Goal: Task Accomplishment & Management: Manage account settings

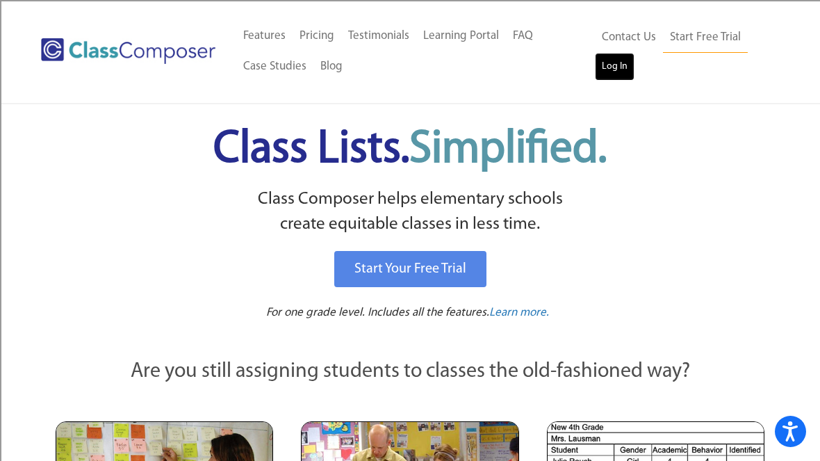
click at [614, 56] on link "Log In" at bounding box center [615, 67] width 40 height 28
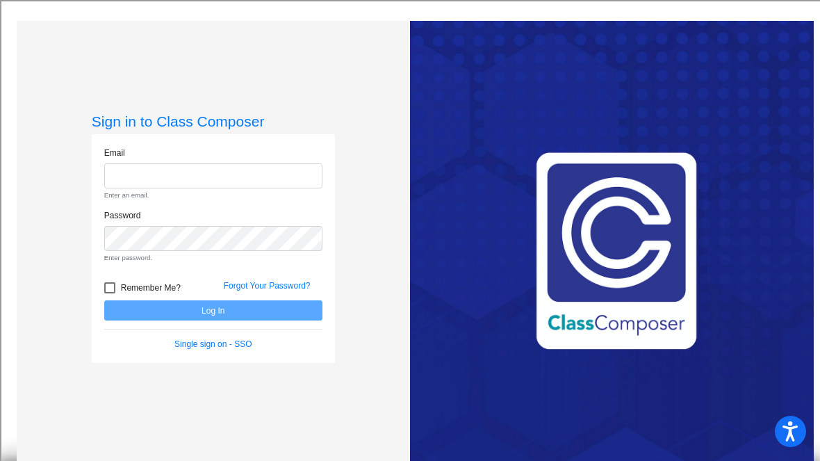
type input "susie.wickline@hesperiausd.org"
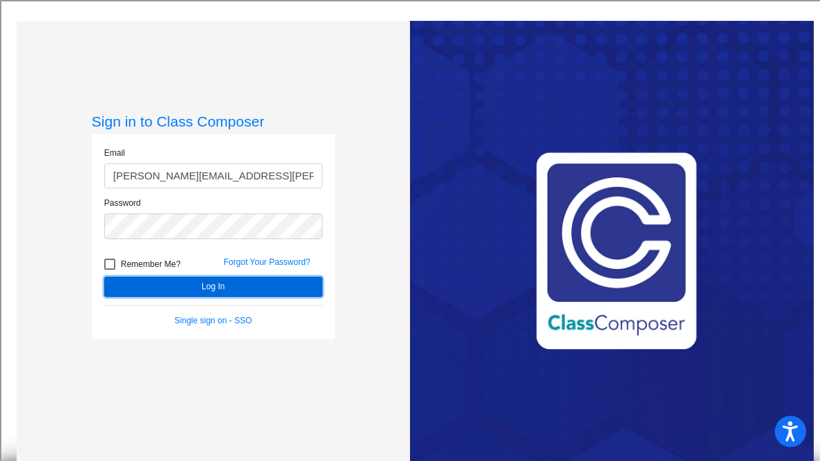
click at [233, 293] on button "Log In" at bounding box center [213, 286] width 218 height 20
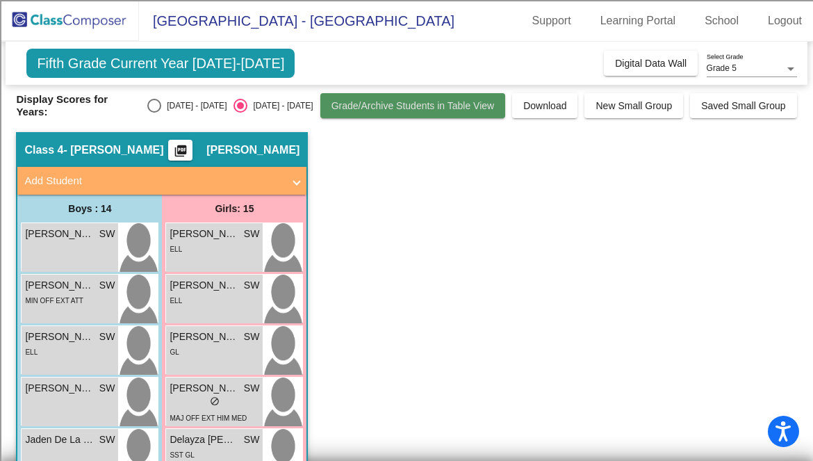
click at [457, 110] on span "Grade/Archive Students in Table View" at bounding box center [412, 105] width 163 height 11
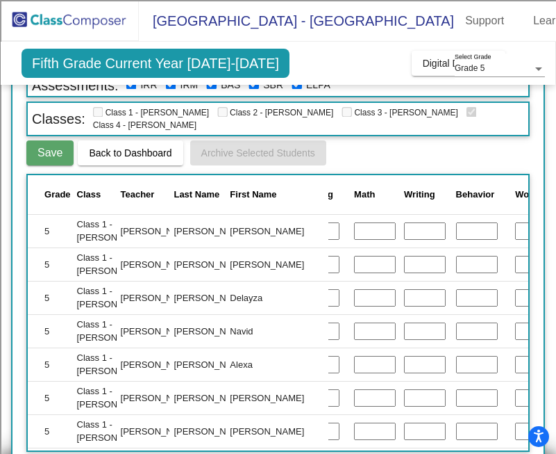
scroll to position [196, 0]
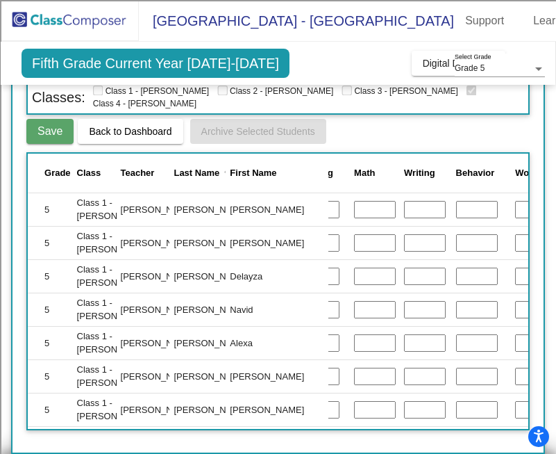
click at [195, 175] on div "Last Name" at bounding box center [197, 173] width 46 height 14
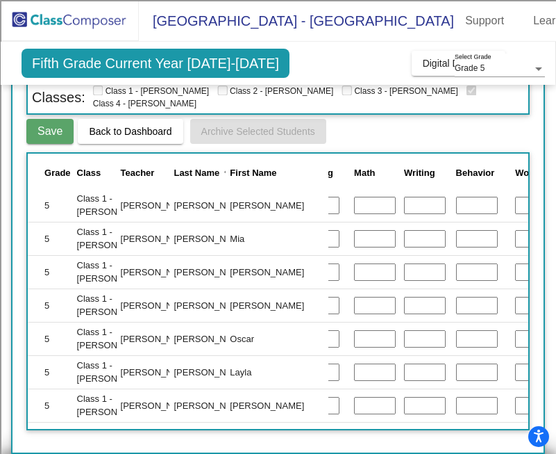
scroll to position [197, 227]
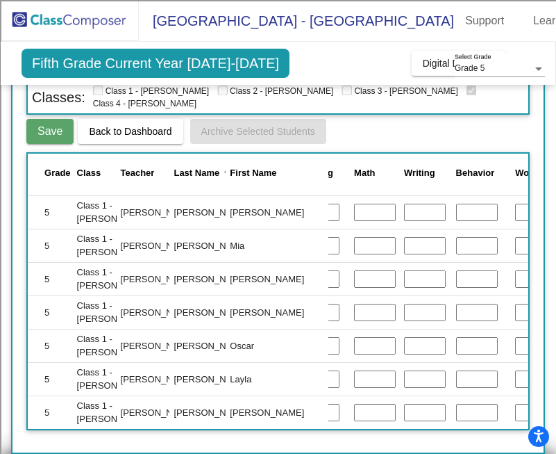
type input "E5"
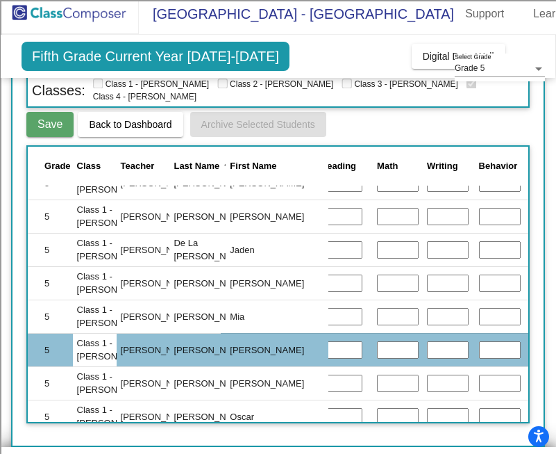
scroll to position [0, 204]
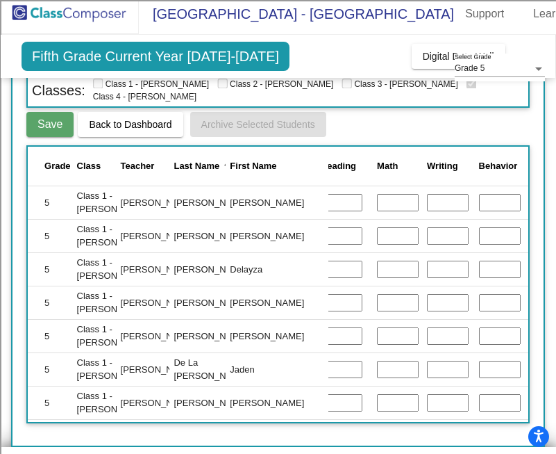
click at [60, 125] on span "Save" at bounding box center [50, 124] width 25 height 12
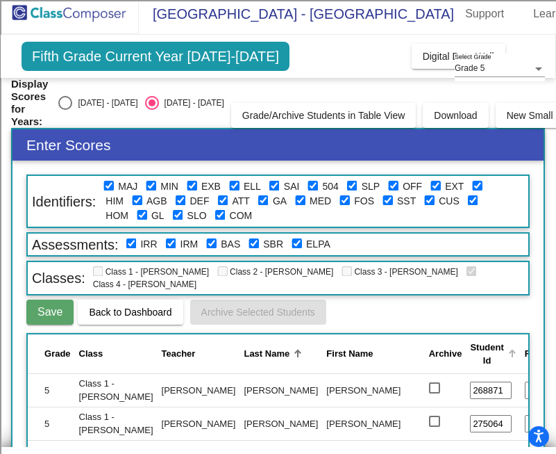
scroll to position [0, 0]
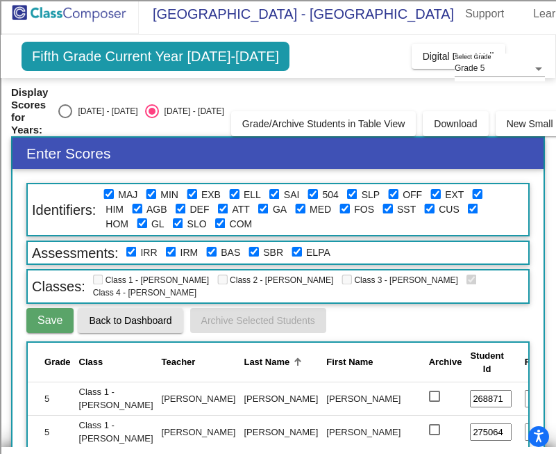
click at [119, 326] on button "Back to Dashboard" at bounding box center [130, 320] width 105 height 25
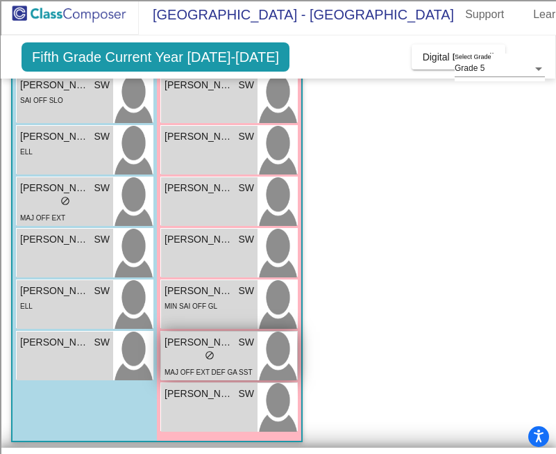
scroll to position [582, 0]
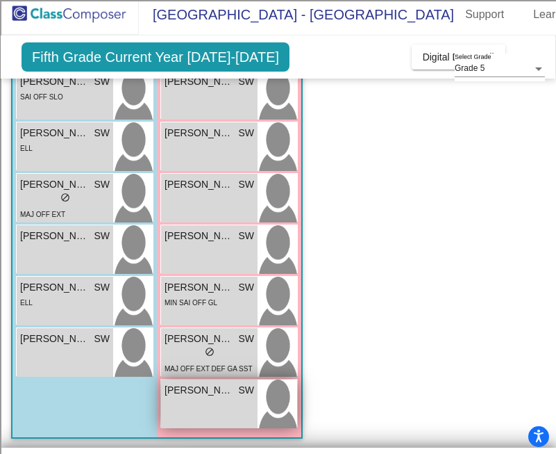
click at [235, 402] on div "Stephanie Valdez Bravo SW lock do_not_disturb_alt" at bounding box center [209, 403] width 97 height 49
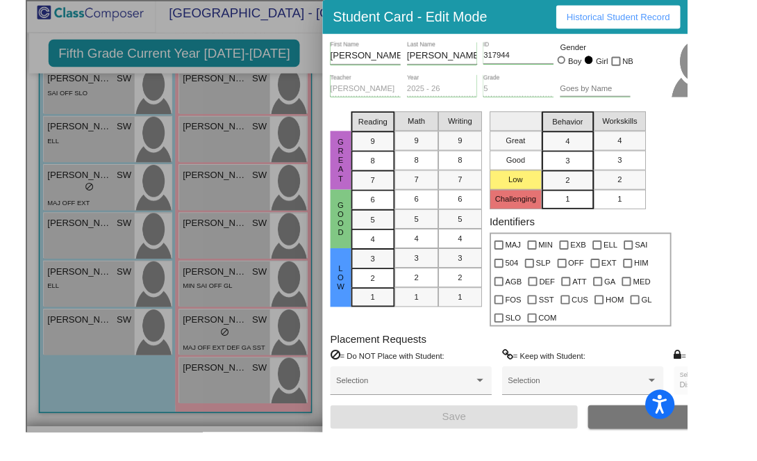
scroll to position [555, 0]
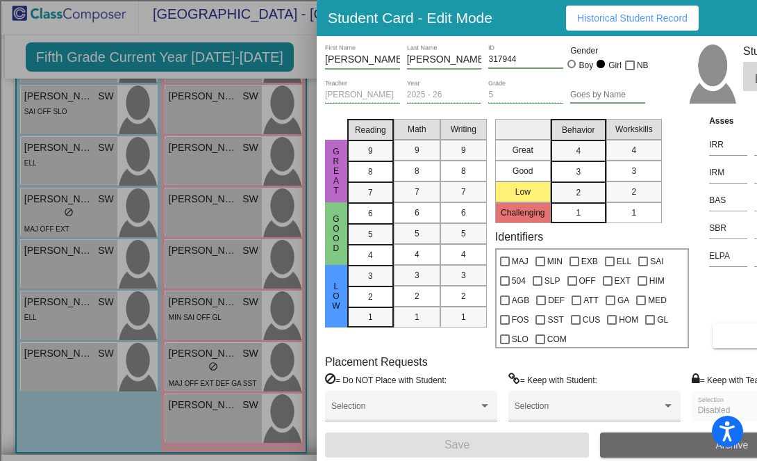
click at [556, 445] on button "Archive" at bounding box center [732, 444] width 264 height 25
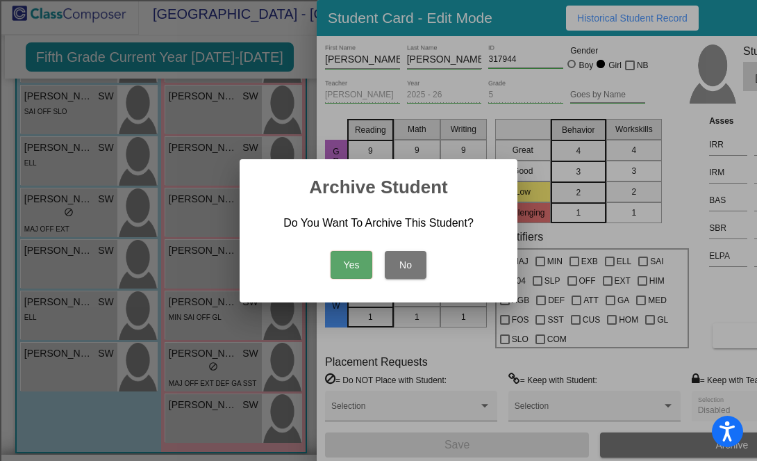
click at [343, 265] on button "Yes" at bounding box center [352, 265] width 42 height 28
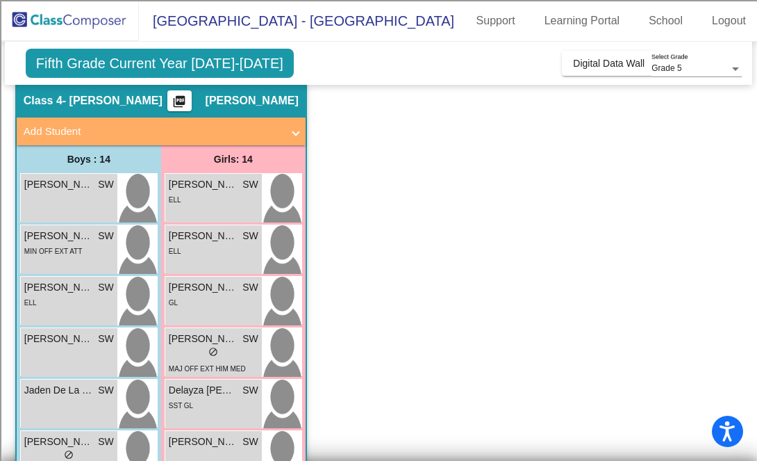
scroll to position [0, 0]
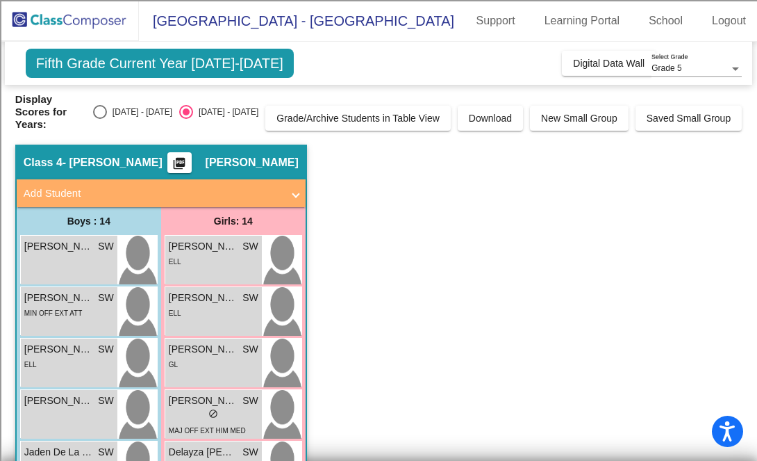
click at [297, 185] on span at bounding box center [296, 193] width 6 height 16
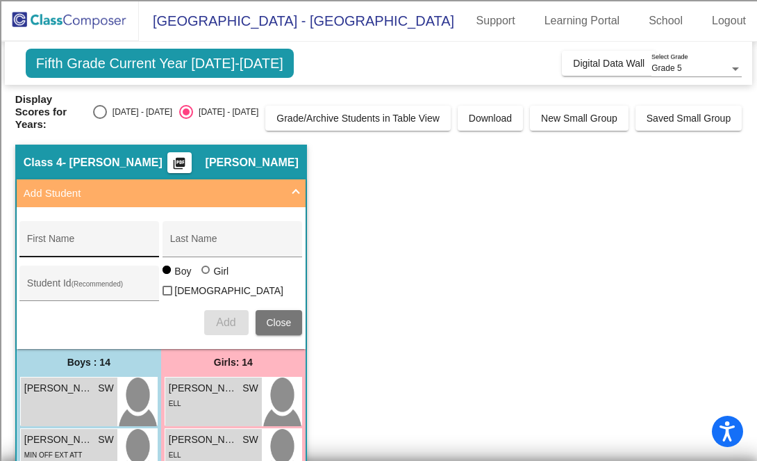
click at [90, 229] on div "First Name" at bounding box center [89, 243] width 125 height 28
click at [90, 238] on input "First Name" at bounding box center [89, 243] width 125 height 11
type input "[PERSON_NAME]"
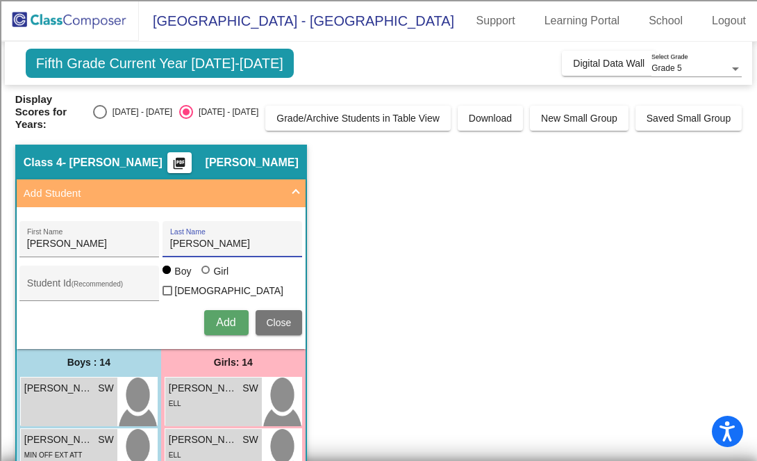
type input "[PERSON_NAME]"
click at [204, 265] on div at bounding box center [205, 269] width 8 height 8
click at [206, 276] on input "Girl" at bounding box center [206, 276] width 1 height 1
radio input "true"
click at [235, 316] on span "Add" at bounding box center [225, 322] width 19 height 12
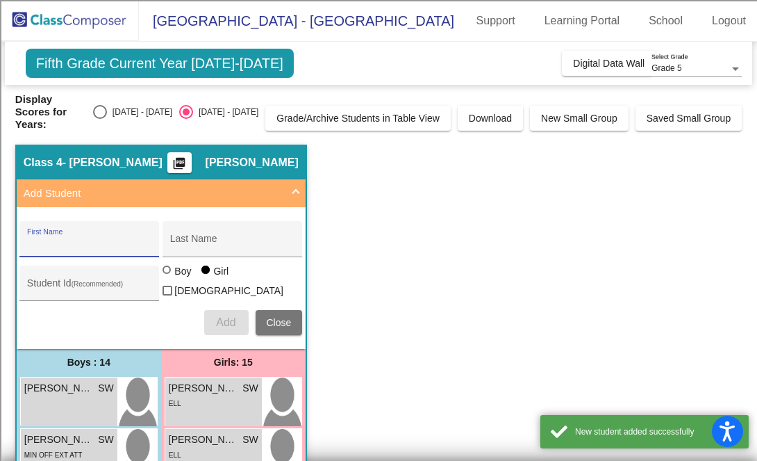
click at [117, 238] on input "First Name" at bounding box center [89, 243] width 125 height 11
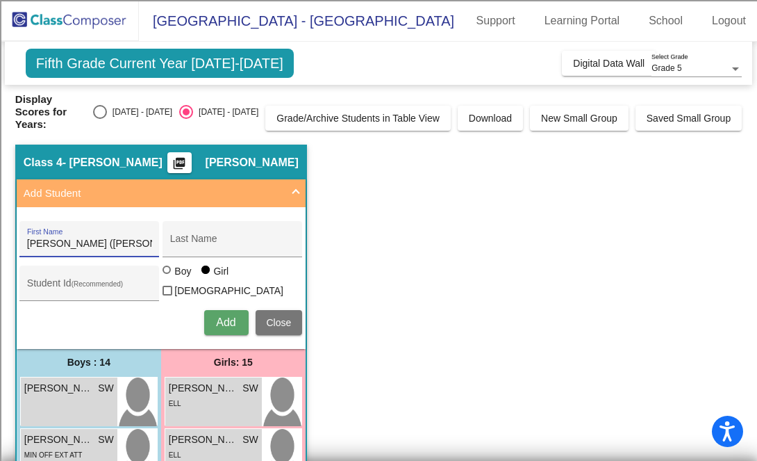
type input "[PERSON_NAME] ([PERSON_NAME])"
type input "[PERSON_NAME]"
click at [167, 265] on div at bounding box center [167, 269] width 8 height 8
click at [167, 276] on input "Boy" at bounding box center [167, 276] width 1 height 1
radio input "true"
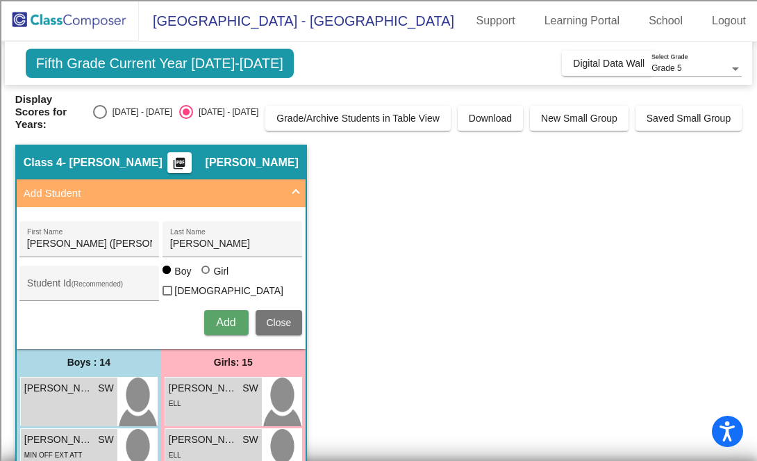
click at [228, 316] on span "Add" at bounding box center [225, 322] width 19 height 12
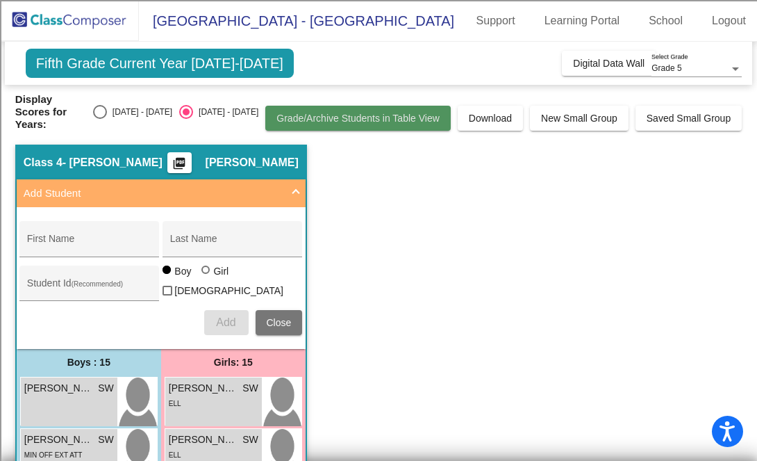
click at [409, 113] on span "Grade/Archive Students in Table View" at bounding box center [357, 118] width 163 height 11
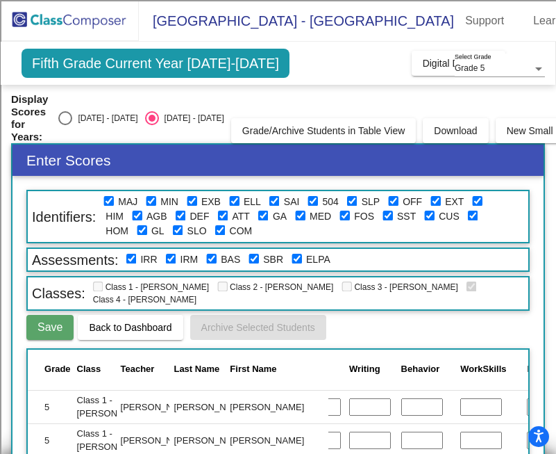
scroll to position [192, 282]
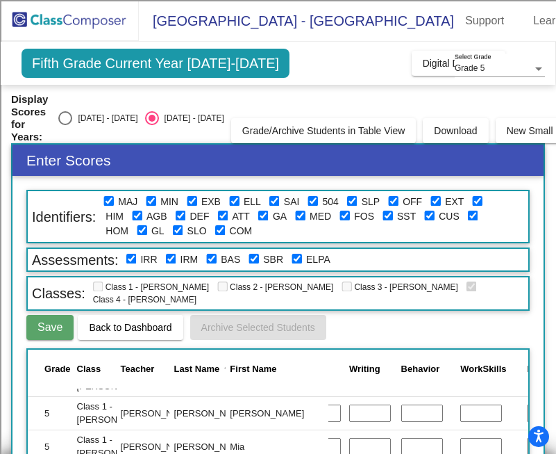
click at [191, 374] on div "Last Name" at bounding box center [197, 369] width 46 height 14
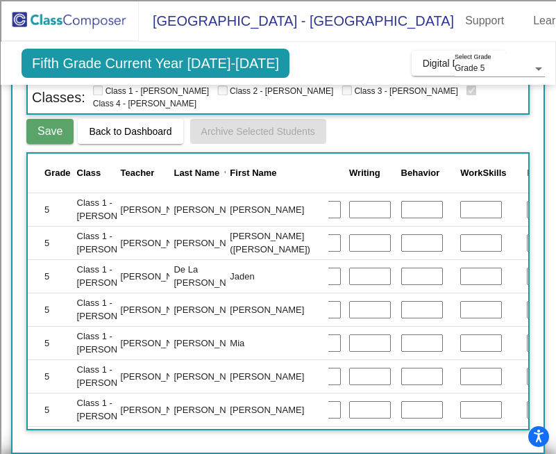
scroll to position [48, 282]
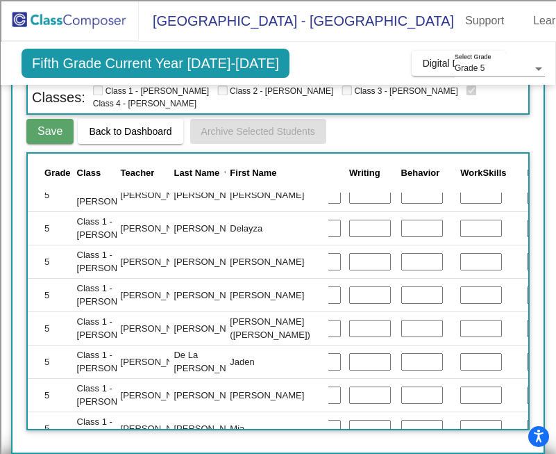
click at [527, 326] on input "text" at bounding box center [548, 329] width 42 height 18
type input "1"
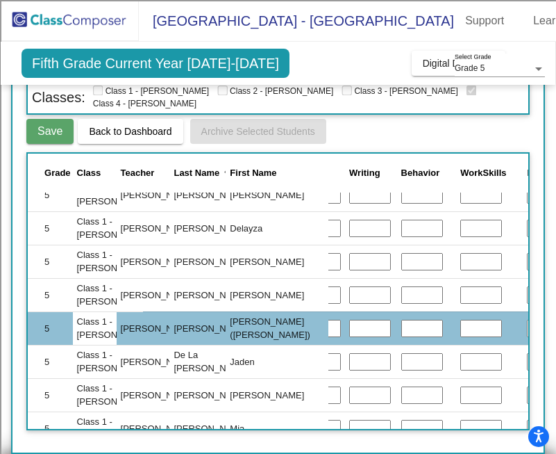
click at [456, 340] on td at bounding box center [489, 327] width 67 height 33
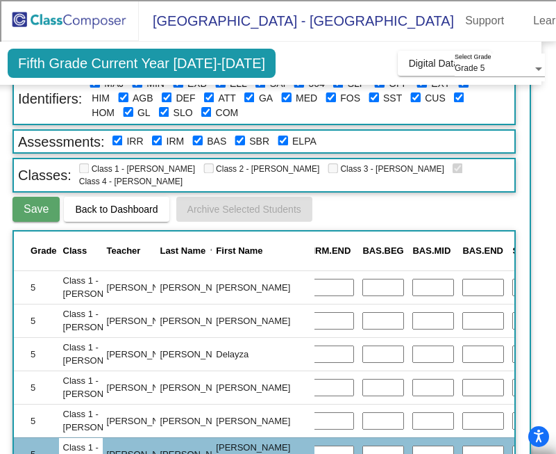
scroll to position [0, 731]
click at [514, 290] on input "text" at bounding box center [535, 288] width 42 height 18
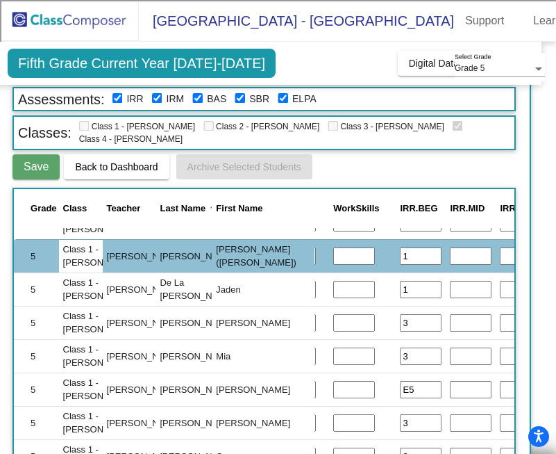
scroll to position [158, 395]
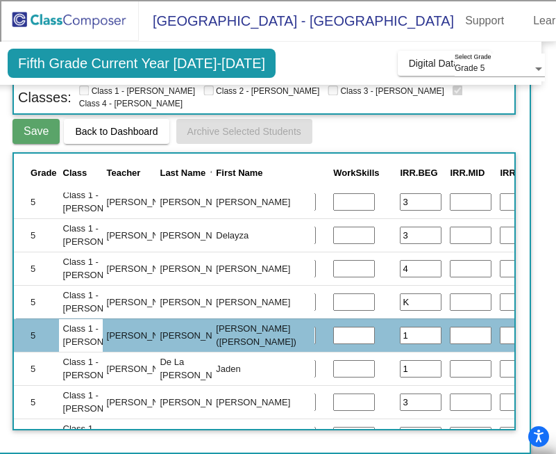
scroll to position [0, 395]
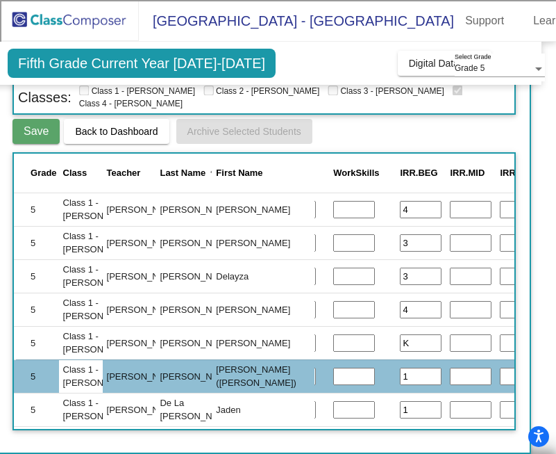
type input "4"
type input "1"
click at [422, 138] on div "Save Back to Dashboard Archive Selected Students" at bounding box center [265, 131] width 504 height 25
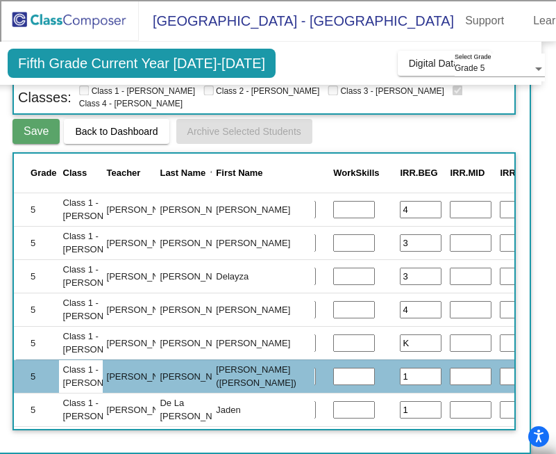
click at [422, 138] on div "Save Back to Dashboard Archive Selected Students" at bounding box center [265, 131] width 504 height 25
click at [244, 375] on td "[PERSON_NAME] ([PERSON_NAME])" at bounding box center [264, 375] width 102 height 33
click at [115, 372] on td "[PERSON_NAME]" at bounding box center [143, 375] width 83 height 33
click at [38, 378] on td "5" at bounding box center [37, 375] width 47 height 33
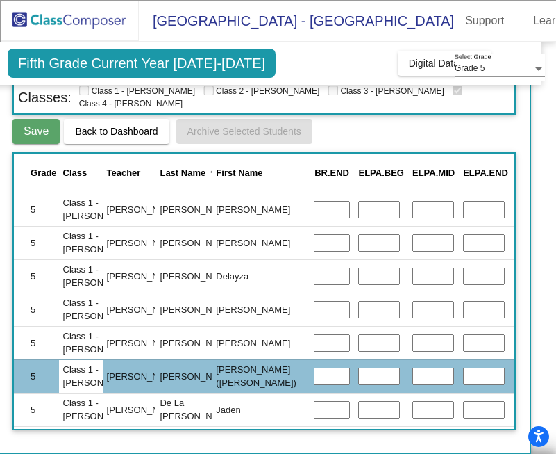
scroll to position [0, 1074]
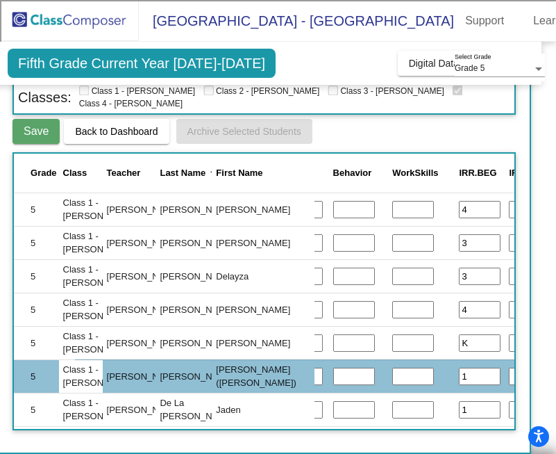
scroll to position [0, 328]
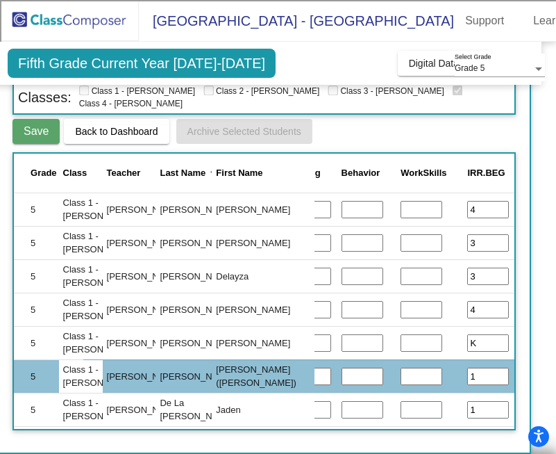
click at [25, 139] on button "Save" at bounding box center [36, 131] width 47 height 25
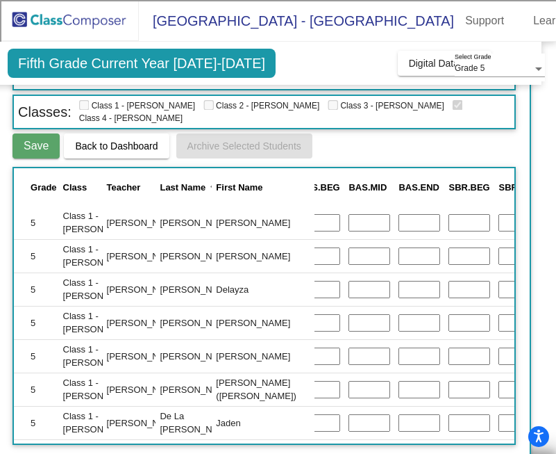
scroll to position [1, 800]
click at [446, 225] on input "text" at bounding box center [467, 223] width 42 height 18
type input "low"
click at [446, 253] on input "text" at bounding box center [467, 256] width 42 height 18
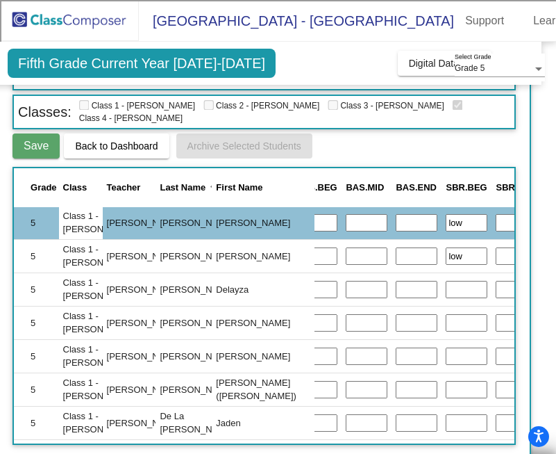
type input "low"
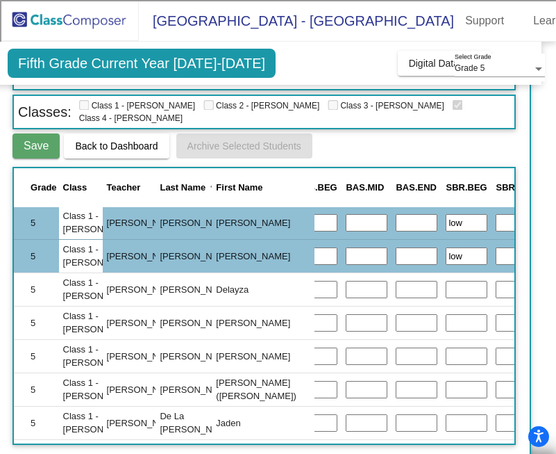
click at [446, 293] on input "text" at bounding box center [467, 290] width 42 height 18
type input "low"
click at [446, 322] on input "text" at bounding box center [467, 323] width 42 height 18
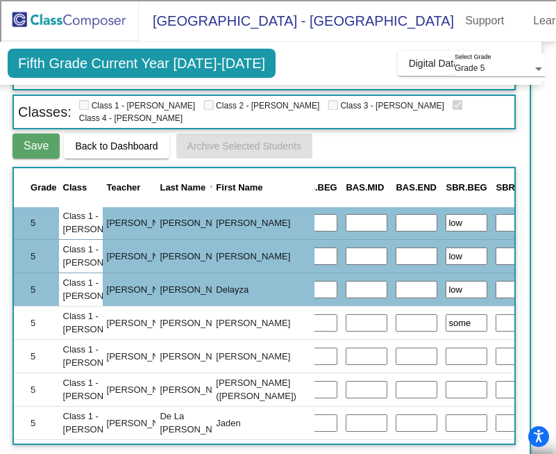
type input "some"
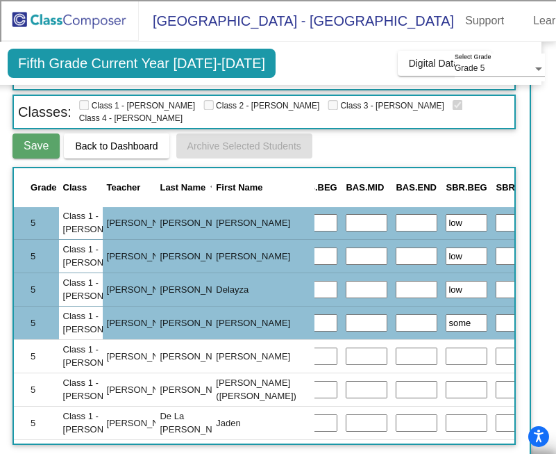
click at [446, 357] on input "text" at bounding box center [467, 356] width 42 height 18
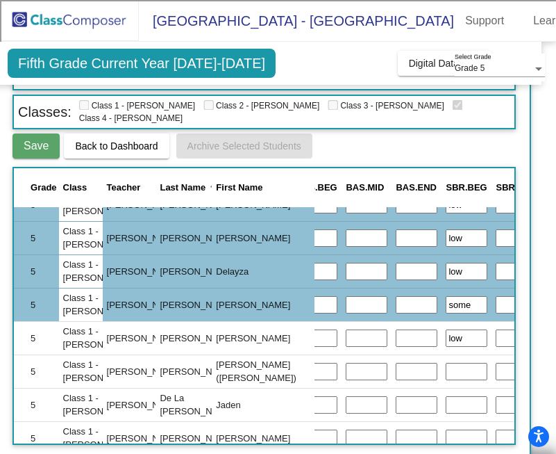
type input "low"
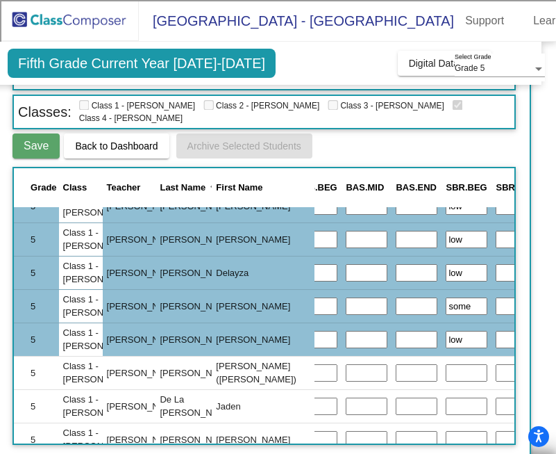
click at [446, 399] on input "text" at bounding box center [467, 406] width 42 height 18
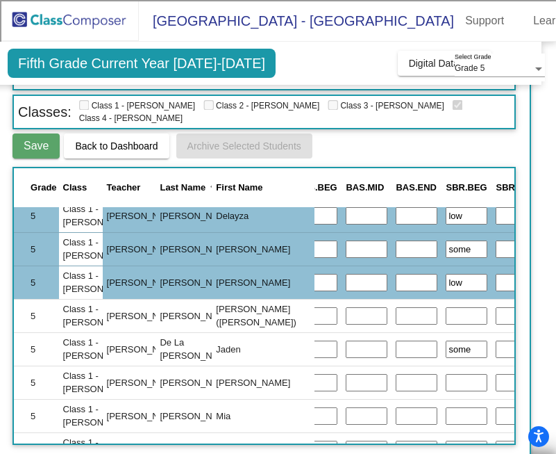
scroll to position [97, 800]
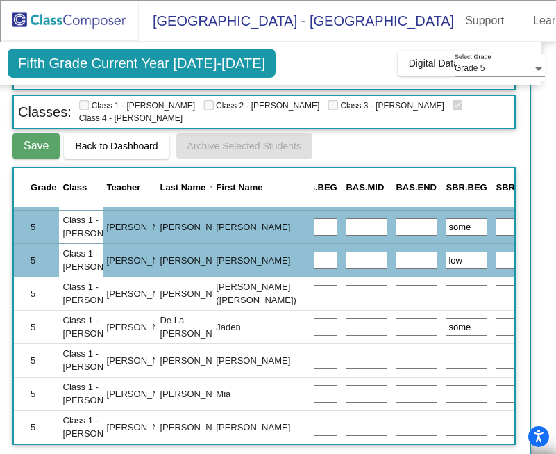
type input "some"
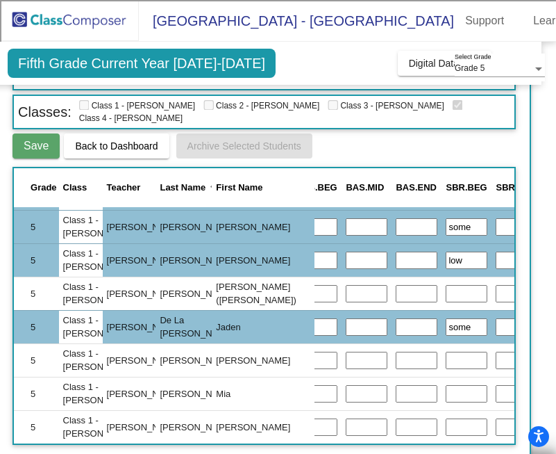
click at [446, 360] on input "text" at bounding box center [467, 361] width 42 height 18
type input "low"
click at [446, 391] on input "text" at bounding box center [467, 394] width 42 height 18
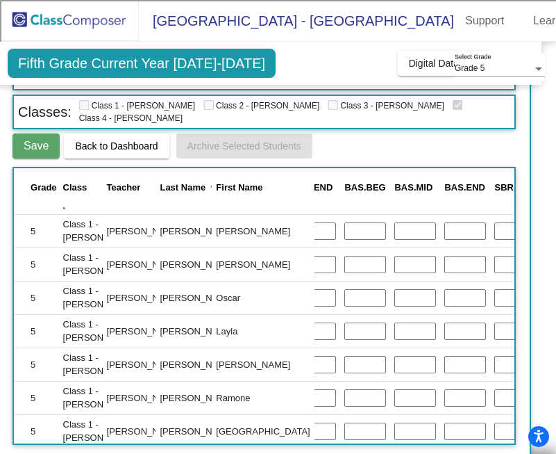
scroll to position [293, 753]
type input "lowlow"
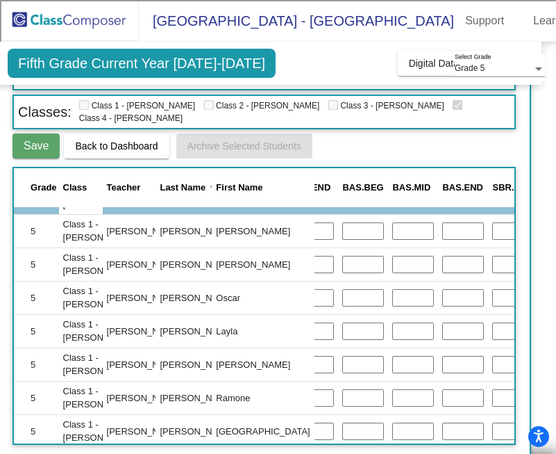
click at [493, 233] on input "text" at bounding box center [514, 231] width 42 height 18
type input "low"
click at [493, 265] on input "text" at bounding box center [514, 265] width 42 height 18
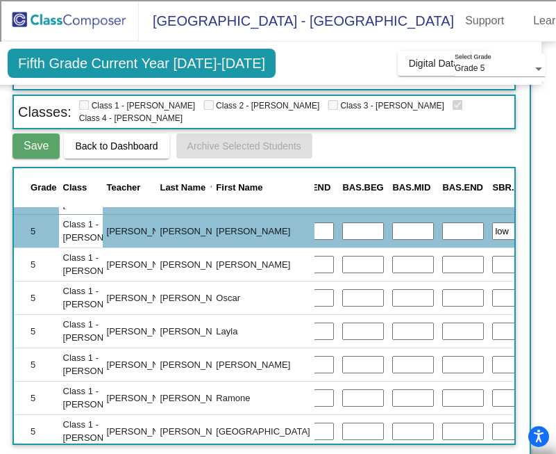
click at [493, 264] on input "text" at bounding box center [514, 265] width 42 height 18
type input "low"
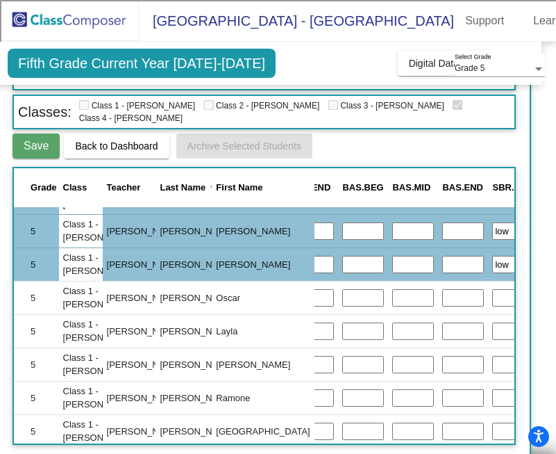
click at [493, 295] on input "text" at bounding box center [514, 298] width 42 height 18
type input "some"
click at [493, 329] on input "text" at bounding box center [514, 331] width 42 height 18
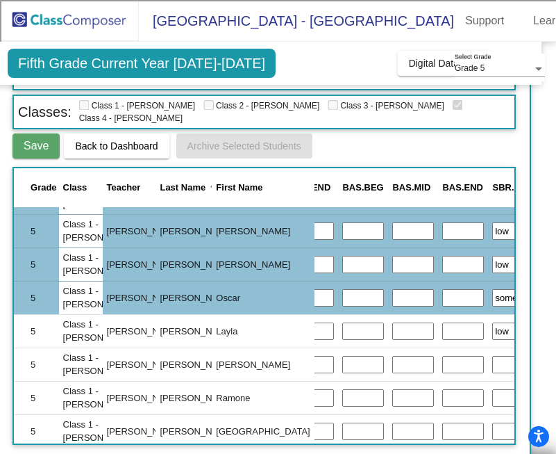
type input "low"
click at [493, 367] on input "text" at bounding box center [514, 365] width 42 height 18
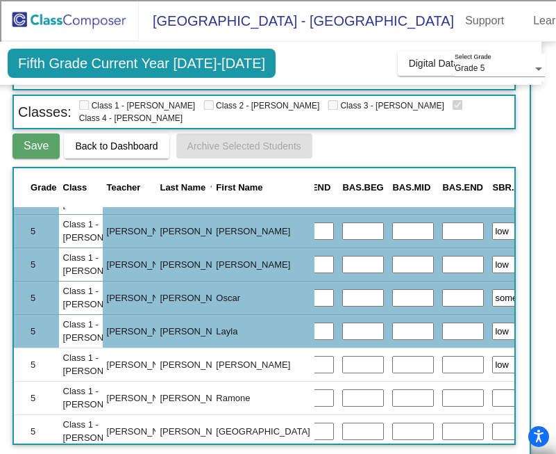
type input "low"
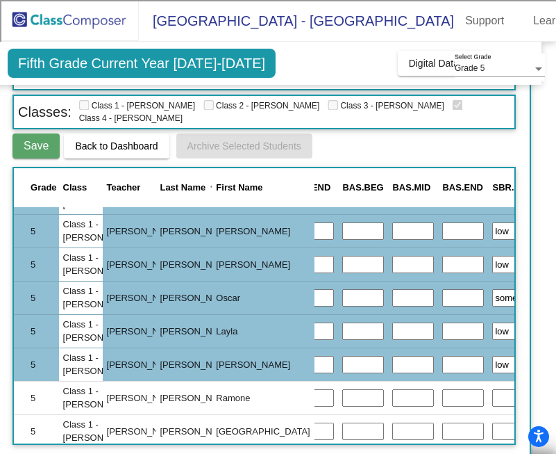
click at [493, 391] on input "text" at bounding box center [514, 398] width 42 height 18
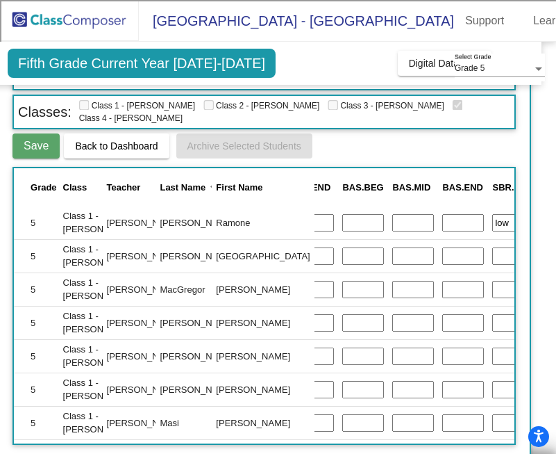
scroll to position [469, 753]
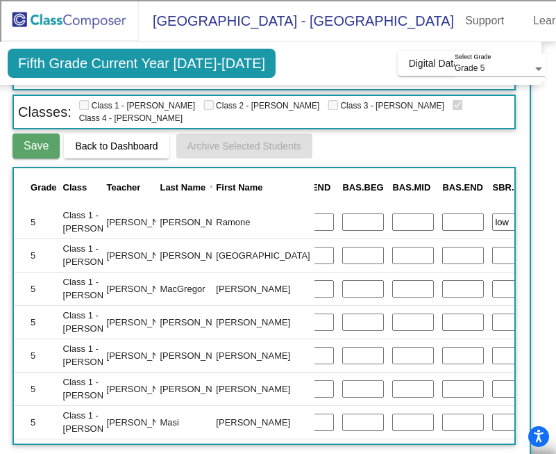
type input "low"
click at [47, 145] on span "Save" at bounding box center [36, 146] width 25 height 12
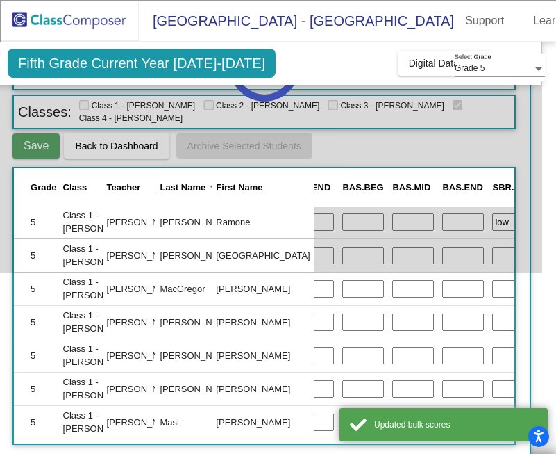
click at [47, 145] on div at bounding box center [264, 66] width 556 height 412
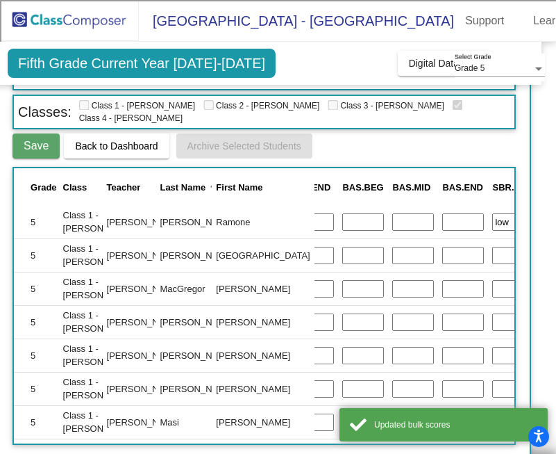
scroll to position [167, 14]
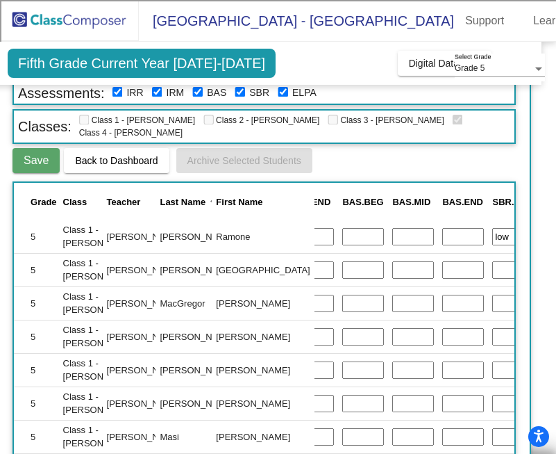
click at [493, 268] on input "text" at bounding box center [514, 270] width 42 height 18
type input "low"
click at [493, 306] on input "text" at bounding box center [514, 304] width 42 height 18
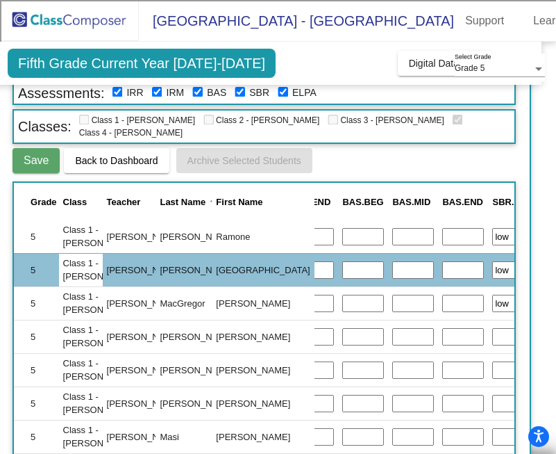
type input "low"
click at [493, 340] on input "text" at bounding box center [514, 337] width 42 height 18
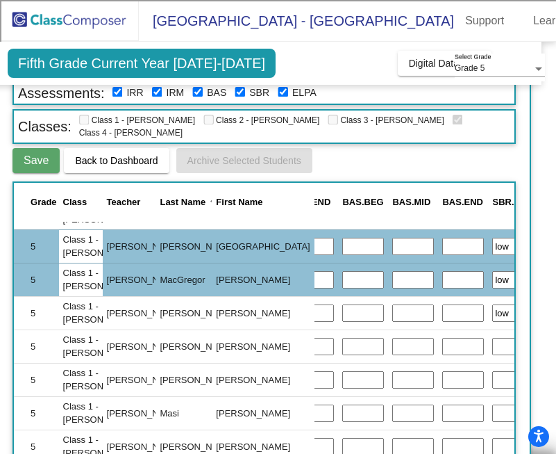
scroll to position [508, 753]
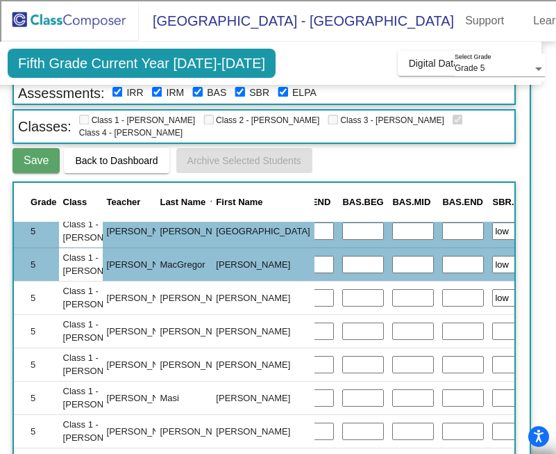
type input "low"
click at [493, 333] on input "text" at bounding box center [514, 331] width 42 height 18
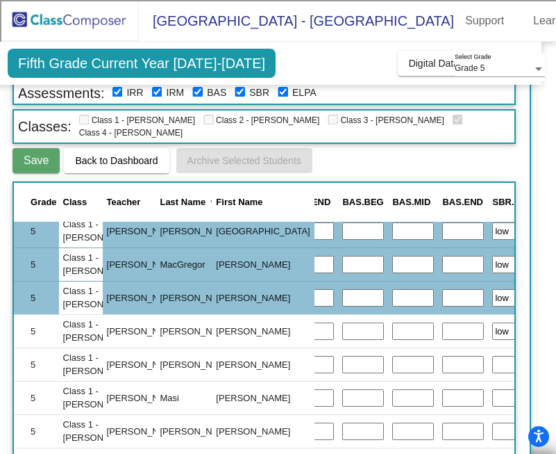
type input "low"
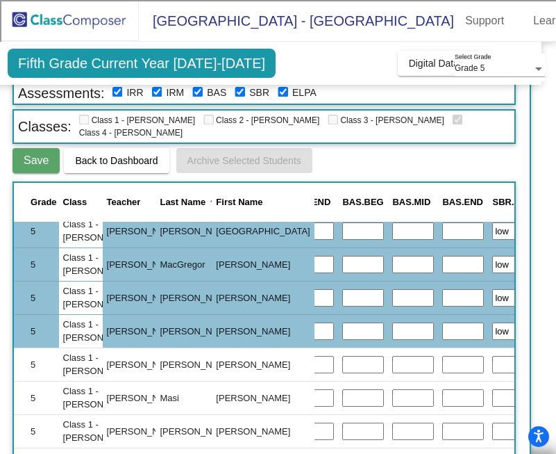
click at [493, 365] on input "text" at bounding box center [514, 365] width 42 height 18
type input "low"
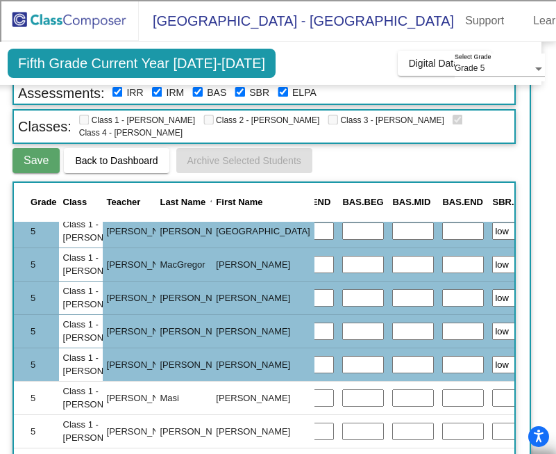
click at [493, 401] on input "text" at bounding box center [514, 398] width 42 height 18
type input "low"
click at [140, 343] on td "[PERSON_NAME]" at bounding box center [143, 330] width 83 height 33
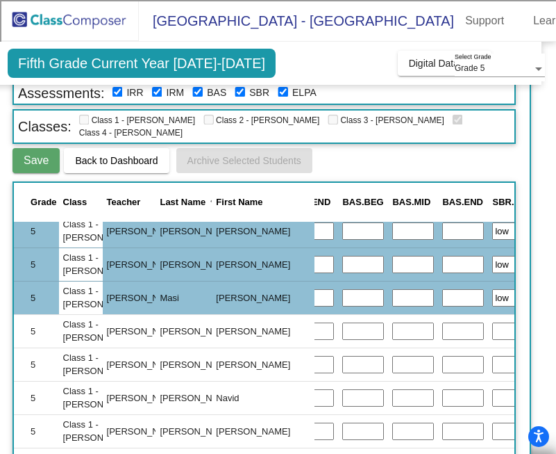
scroll to position [614, 753]
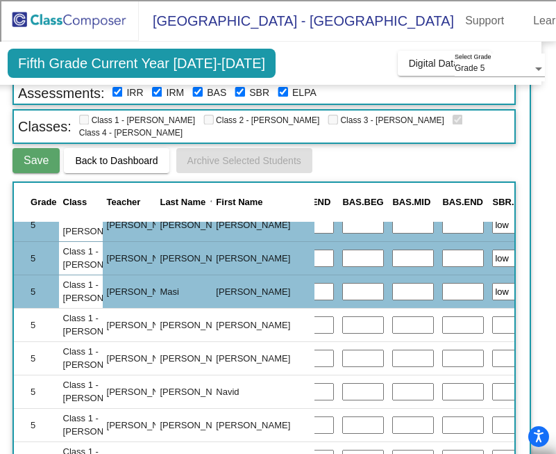
click at [493, 328] on input "text" at bounding box center [514, 325] width 42 height 18
type input "low"
click at [493, 387] on input "text" at bounding box center [514, 392] width 42 height 18
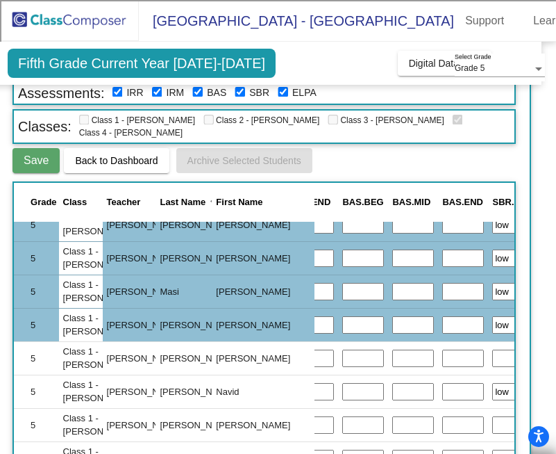
type input "low"
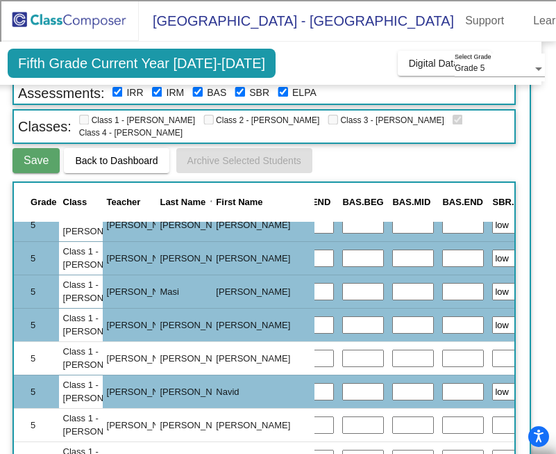
click at [493, 421] on input "text" at bounding box center [514, 425] width 42 height 18
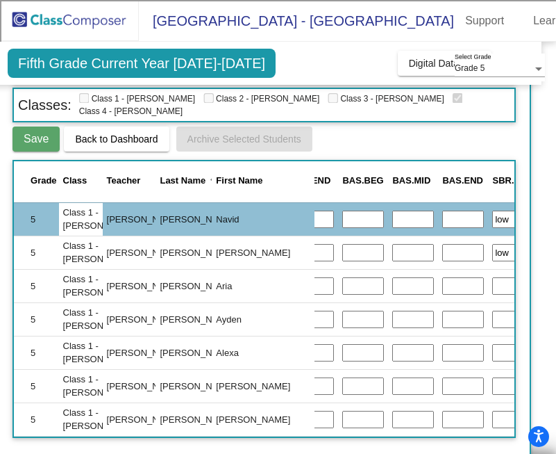
scroll to position [196, 14]
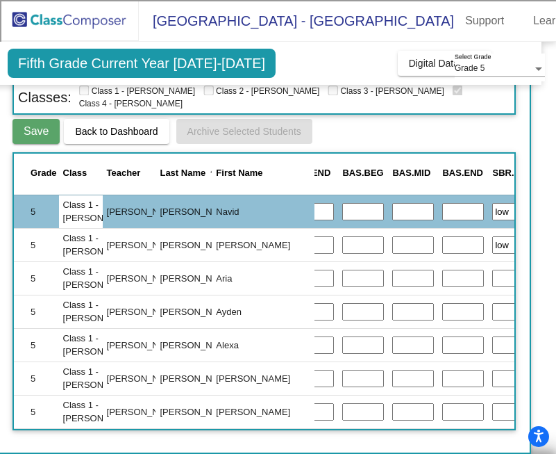
type input "low"
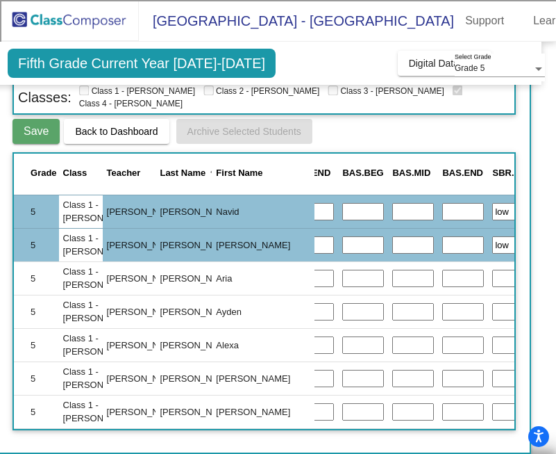
click at [493, 270] on input "text" at bounding box center [514, 279] width 42 height 18
type input "low"
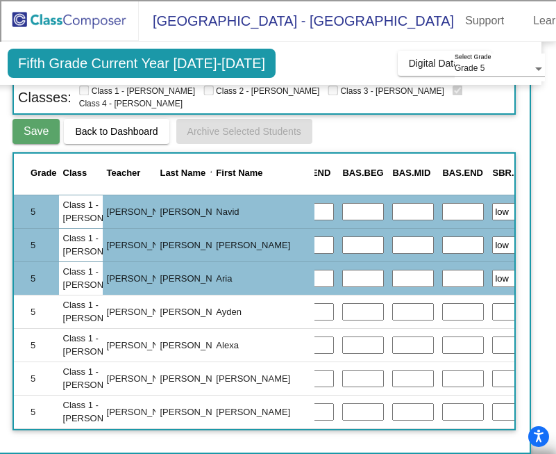
click at [493, 308] on input "text" at bounding box center [514, 312] width 42 height 18
type input "low"
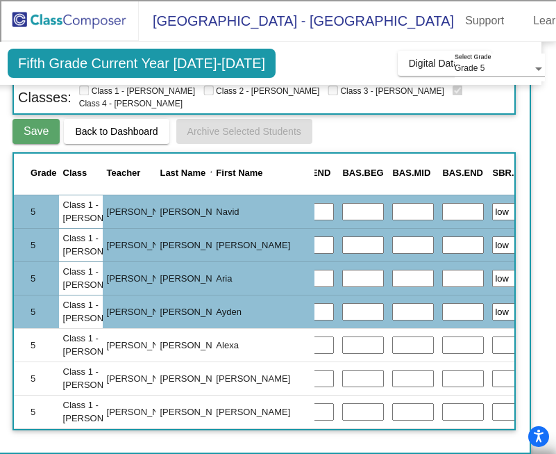
click at [493, 342] on input "text" at bounding box center [514, 345] width 42 height 18
type input "low"
click at [493, 376] on input "text" at bounding box center [514, 379] width 42 height 18
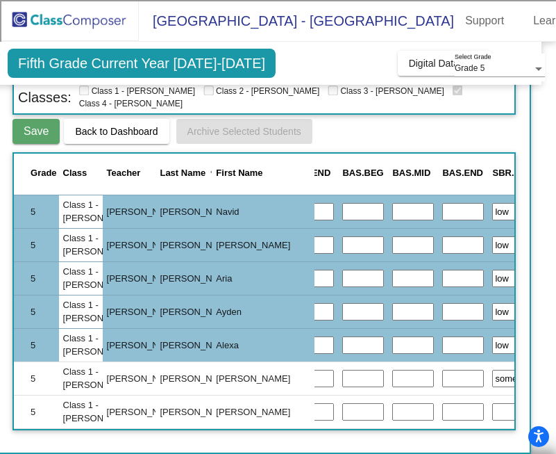
type input "some"
click at [493, 403] on input "text" at bounding box center [514, 412] width 42 height 18
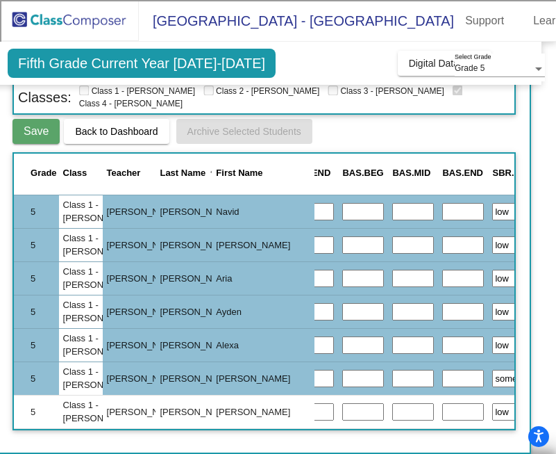
type input "low"
click at [27, 137] on span "Save" at bounding box center [36, 131] width 25 height 12
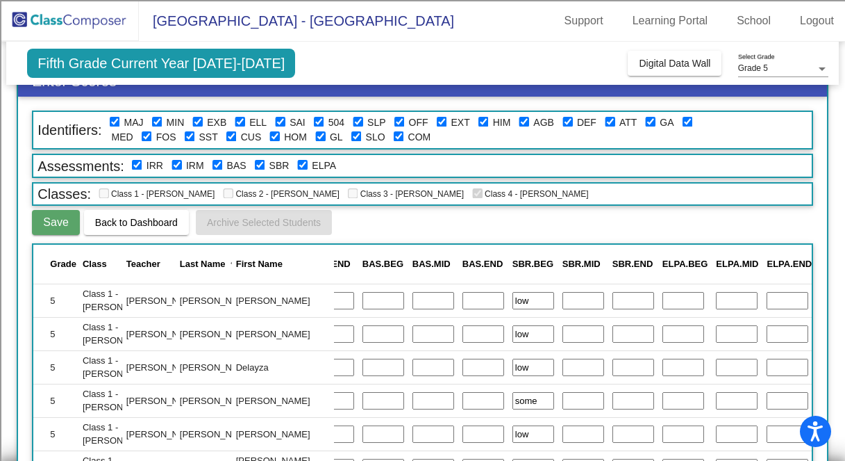
scroll to position [0, 0]
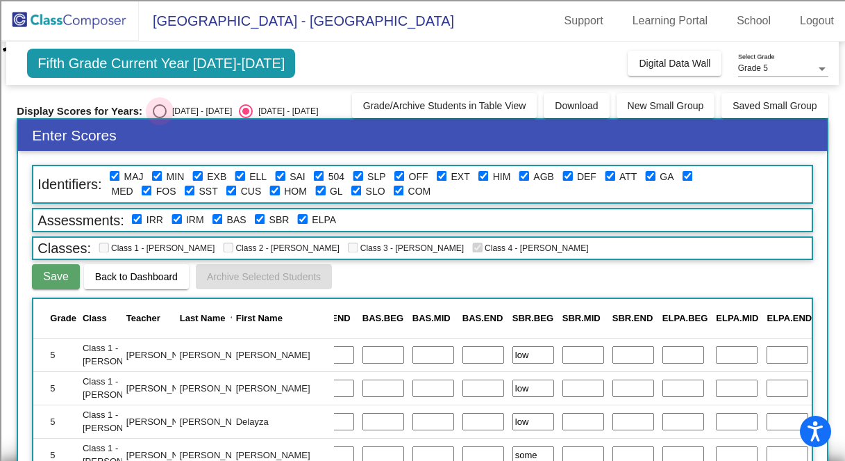
click at [156, 115] on div "Select an option" at bounding box center [160, 111] width 14 height 14
click at [159, 118] on input "[DATE] - [DATE]" at bounding box center [159, 118] width 1 height 1
radio input "true"
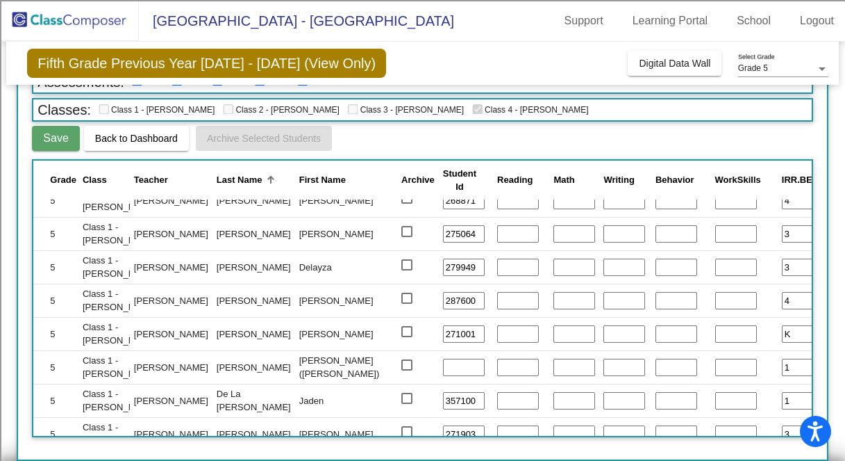
scroll to position [16, 0]
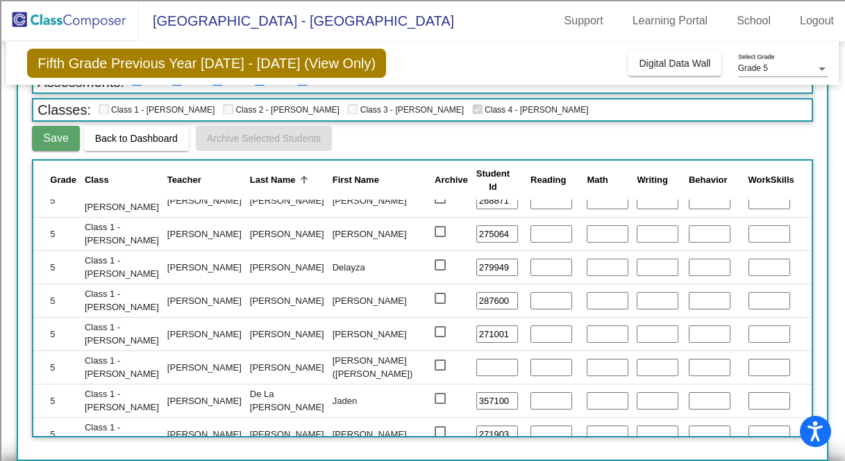
click at [141, 137] on span "Back to Dashboard" at bounding box center [136, 138] width 83 height 11
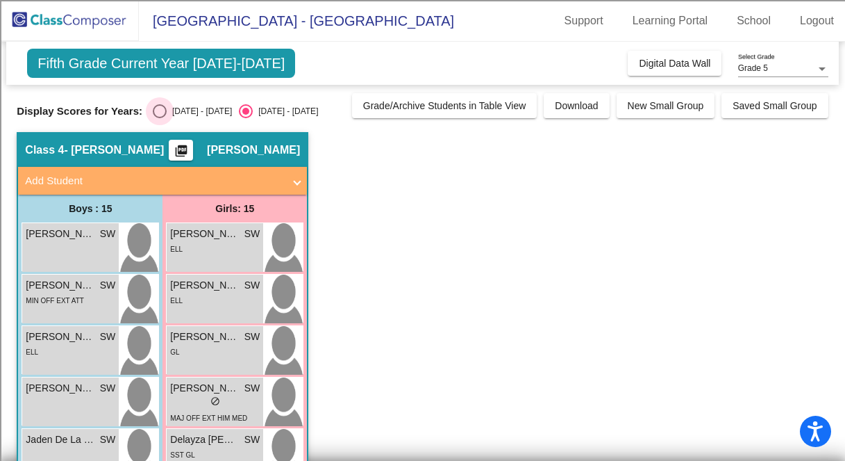
click at [153, 112] on div "Select an option" at bounding box center [160, 111] width 14 height 14
click at [159, 118] on input "[DATE] - [DATE]" at bounding box center [159, 118] width 1 height 1
radio input "true"
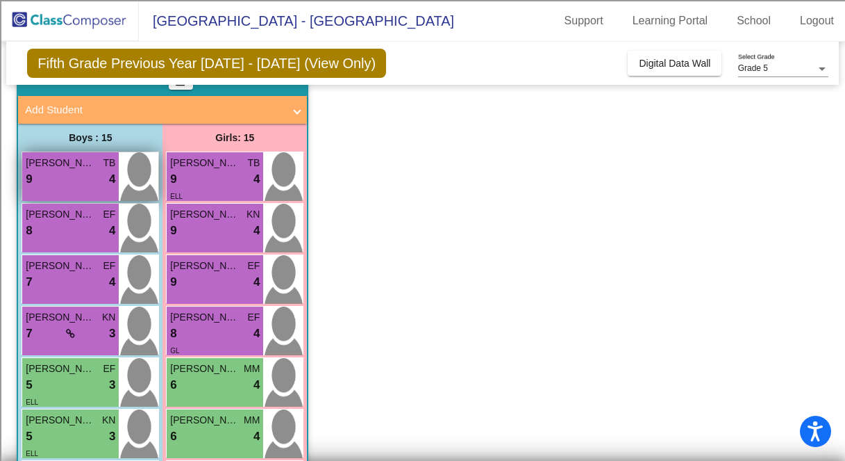
scroll to position [29, 0]
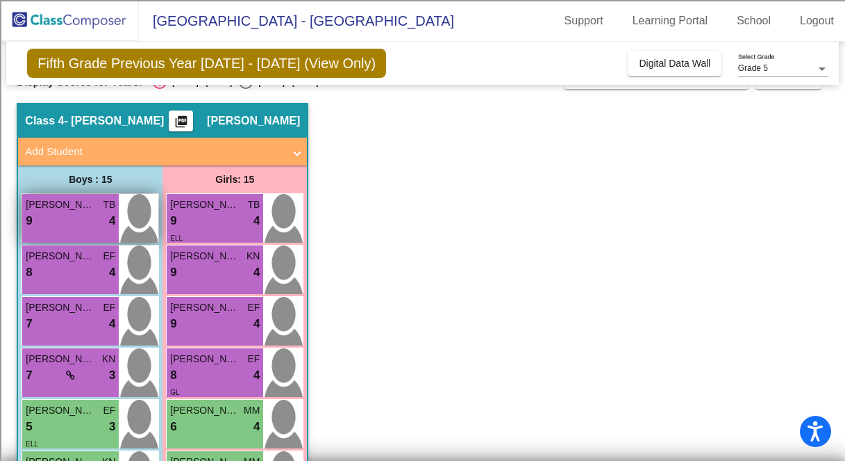
click at [68, 224] on div "9 lock do_not_disturb_alt 4" at bounding box center [71, 221] width 90 height 18
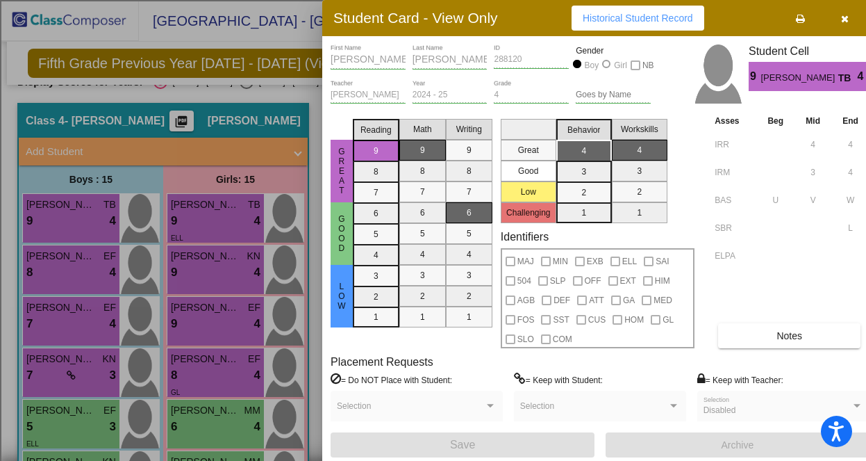
scroll to position [0, 0]
click at [845, 20] on icon "button" at bounding box center [845, 19] width 8 height 10
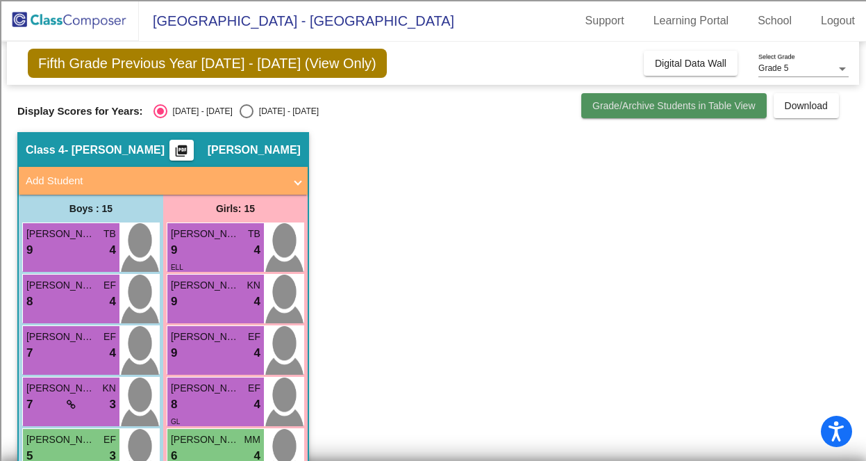
click at [618, 113] on button "Grade/Archive Students in Table View" at bounding box center [673, 105] width 185 height 25
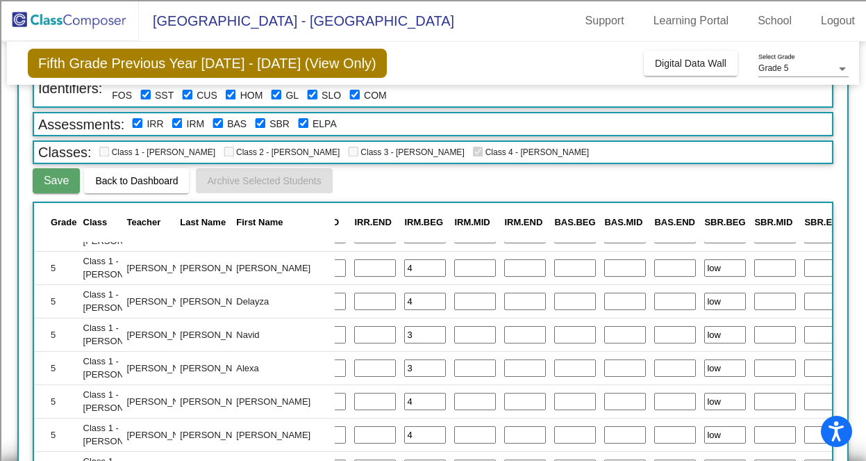
scroll to position [0, 561]
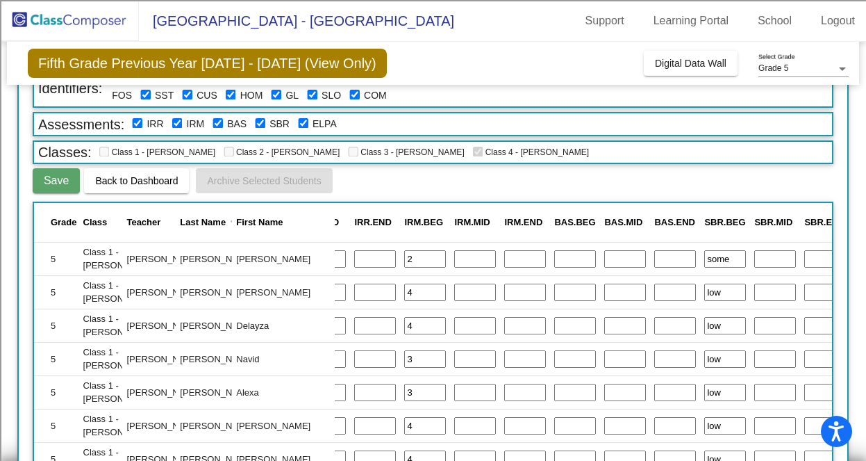
click at [195, 228] on div "Last Name" at bounding box center [203, 222] width 46 height 14
click at [253, 259] on td "[PERSON_NAME]" at bounding box center [284, 258] width 102 height 33
click at [156, 184] on span "Back to Dashboard" at bounding box center [136, 180] width 83 height 11
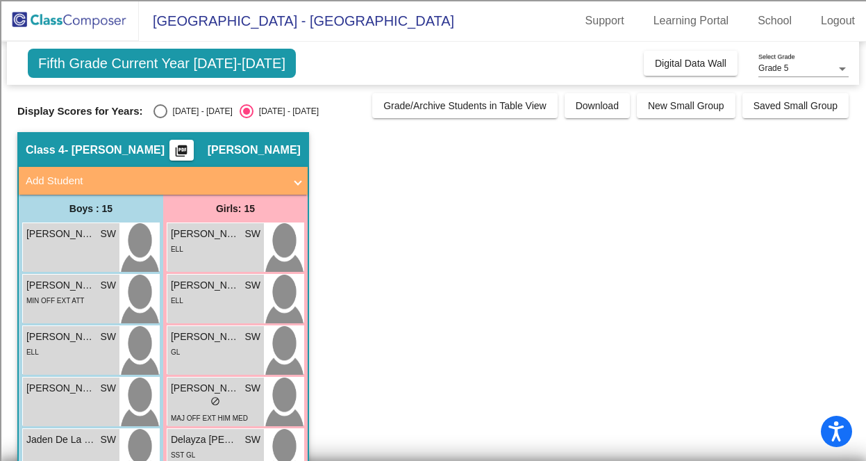
click at [154, 115] on div "Select an option" at bounding box center [161, 111] width 14 height 14
click at [160, 118] on input "[DATE] - [DATE]" at bounding box center [160, 118] width 1 height 1
radio input "true"
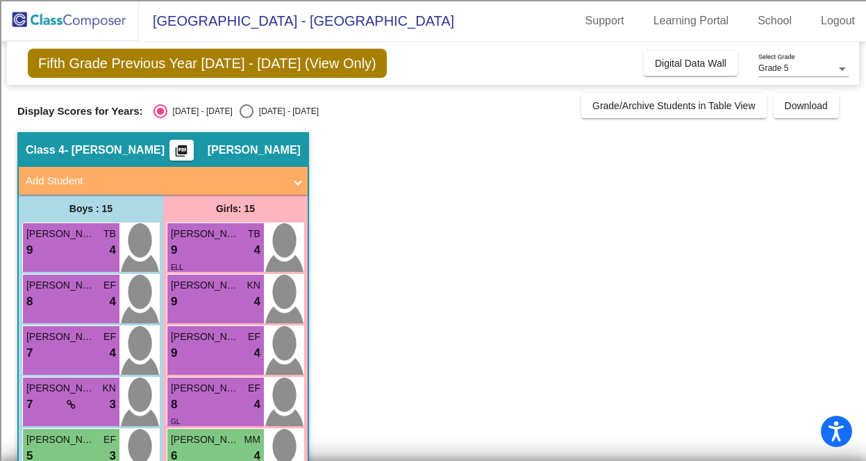
click at [190, 144] on mat-icon "picture_as_pdf" at bounding box center [181, 153] width 17 height 19
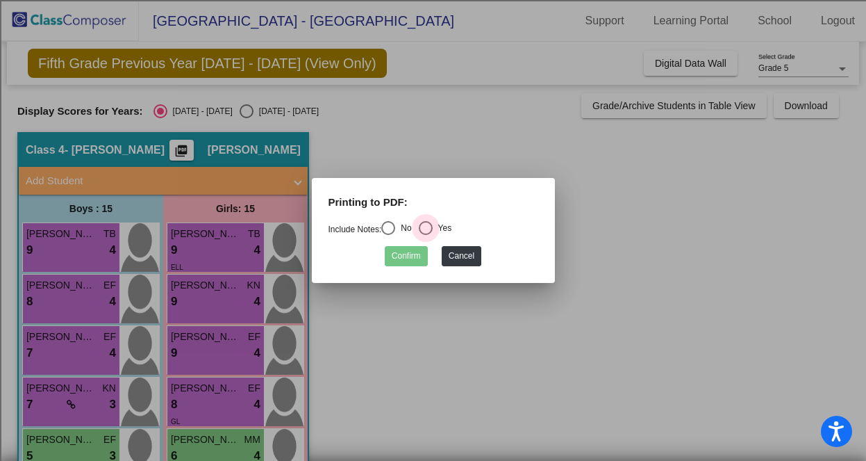
click at [427, 226] on div "Select an option" at bounding box center [426, 228] width 14 height 14
click at [426, 235] on input "Yes" at bounding box center [425, 235] width 1 height 1
radio input "true"
click at [395, 228] on div "Select an option" at bounding box center [388, 228] width 14 height 14
click at [388, 235] on input "No" at bounding box center [388, 235] width 1 height 1
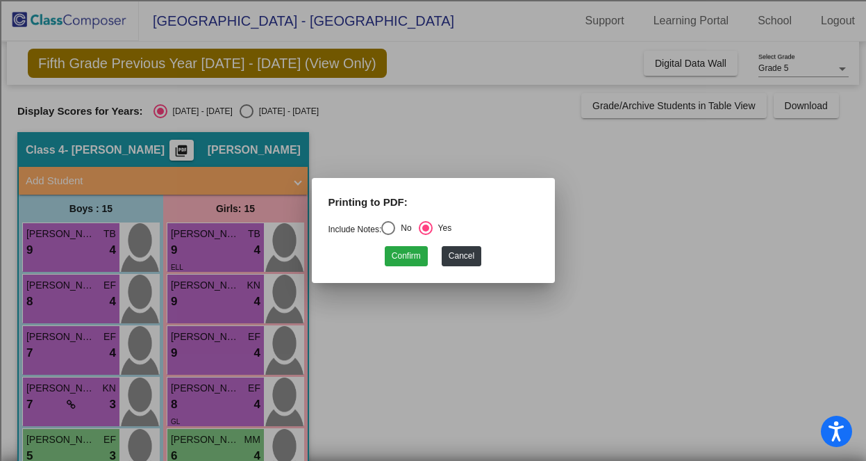
radio input "true"
click at [409, 256] on button "Confirm" at bounding box center [406, 256] width 43 height 20
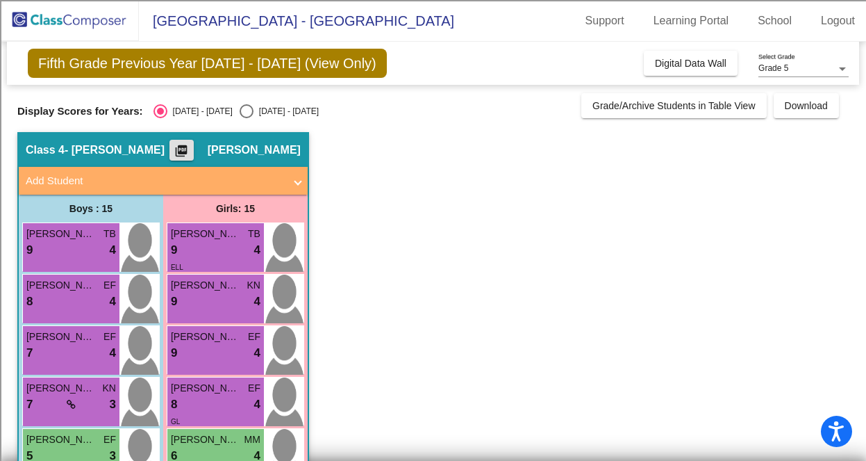
click at [240, 114] on div "Select an option" at bounding box center [247, 111] width 14 height 14
click at [246, 118] on input "[DATE] - [DATE]" at bounding box center [246, 118] width 1 height 1
radio input "true"
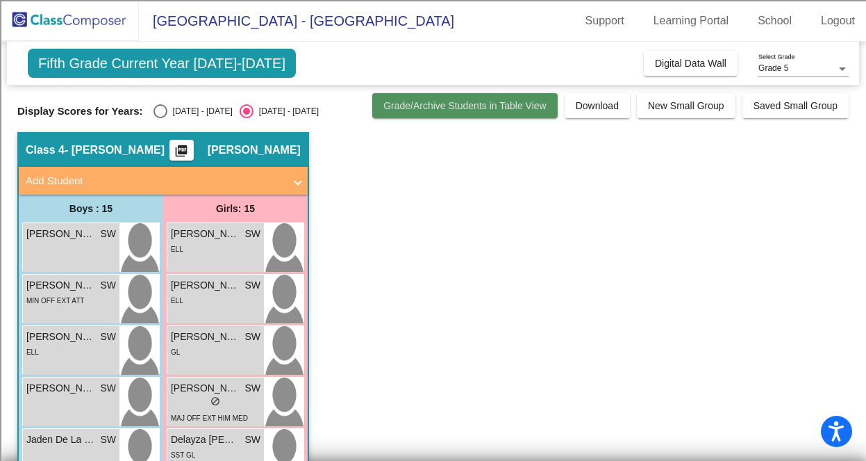
click at [486, 104] on span "Grade/Archive Students in Table View" at bounding box center [464, 105] width 163 height 11
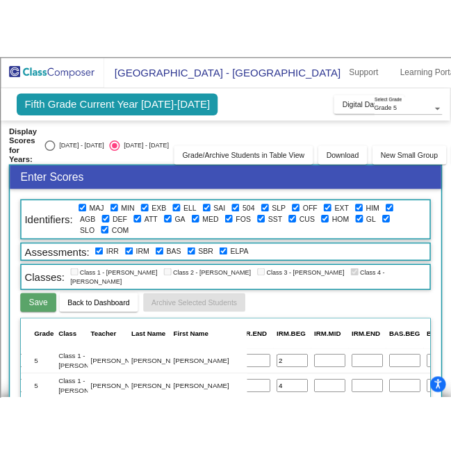
scroll to position [0, 595]
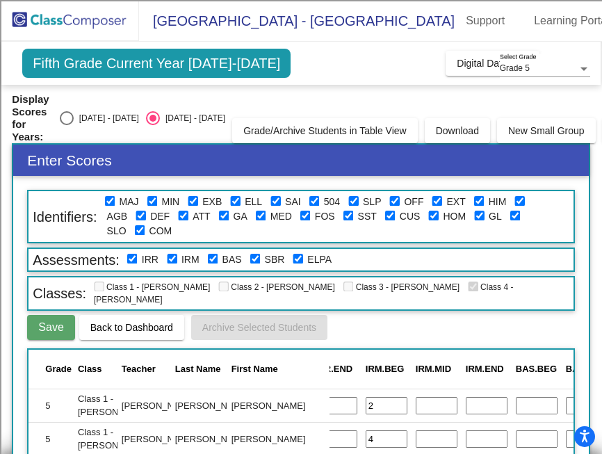
click at [515, 404] on input "text" at bounding box center [536, 406] width 42 height 18
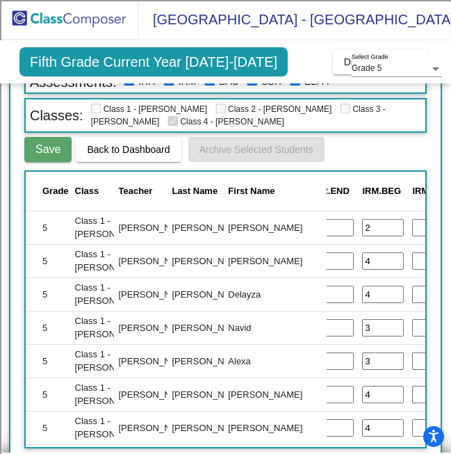
type input "V"
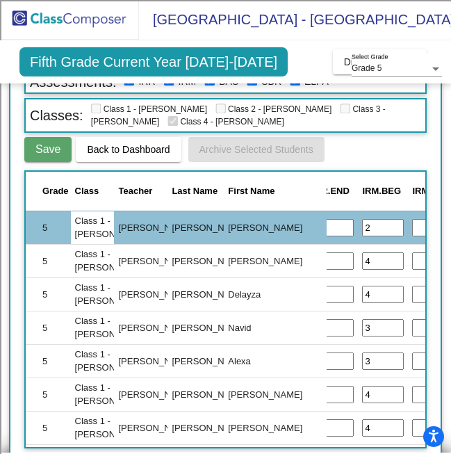
type input "W"
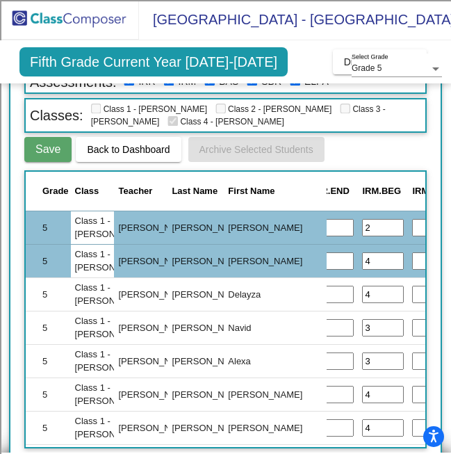
type input "N"
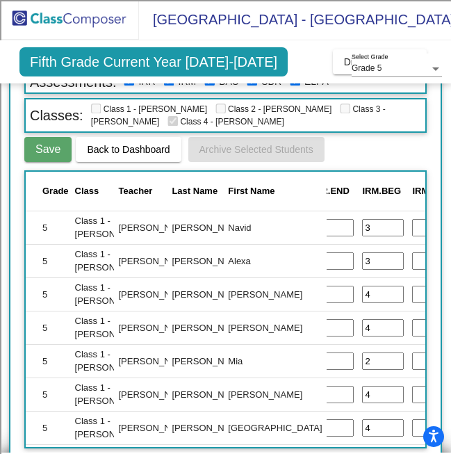
scroll to position [109, 595]
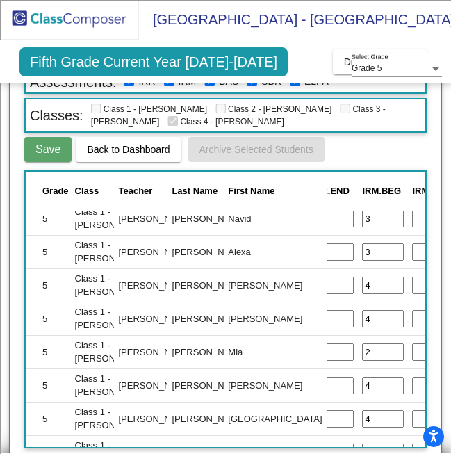
type input "G"
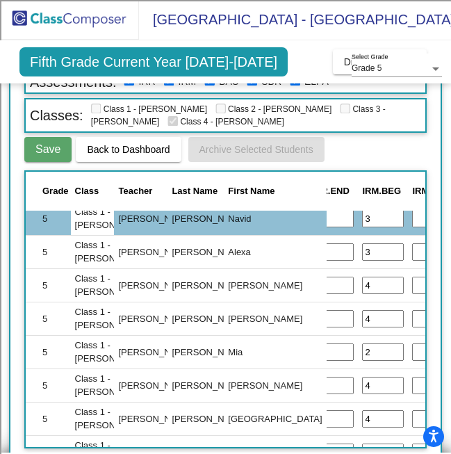
type input "V"
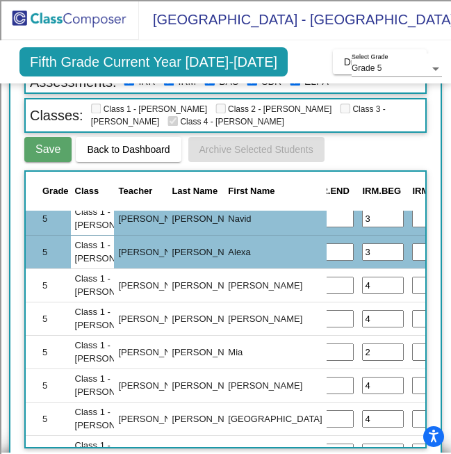
type input "S"
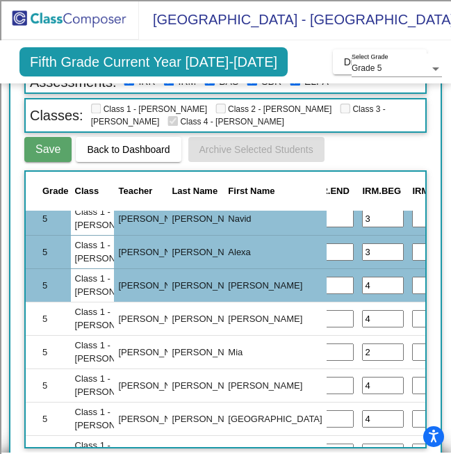
type input "U"
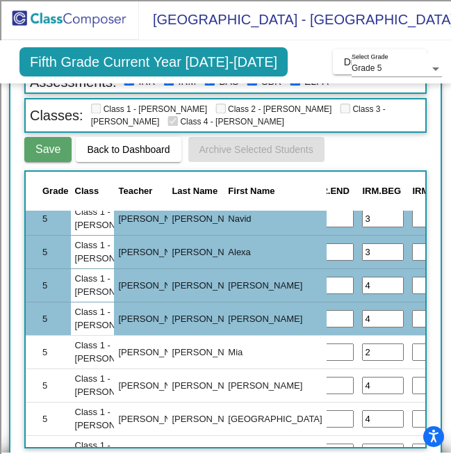
type input "P"
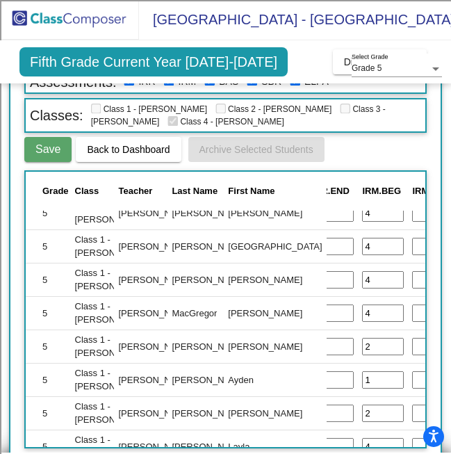
scroll to position [294, 595]
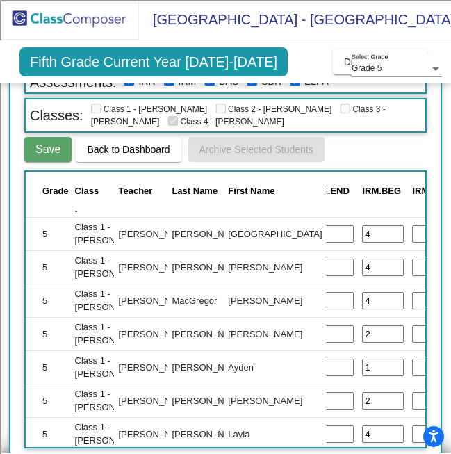
type input "S"
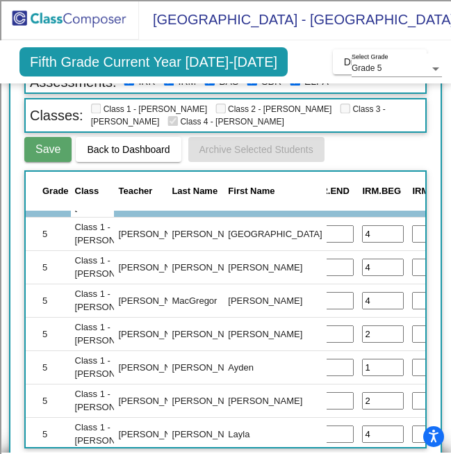
type input "W"
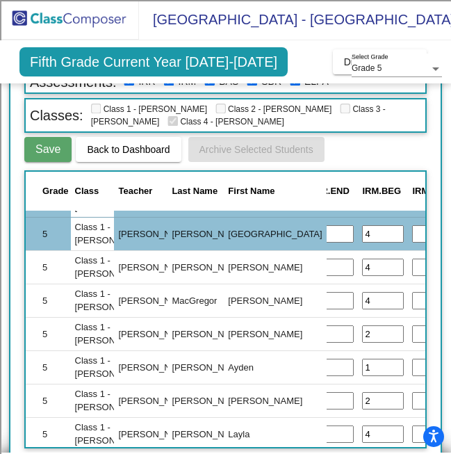
type input "V"
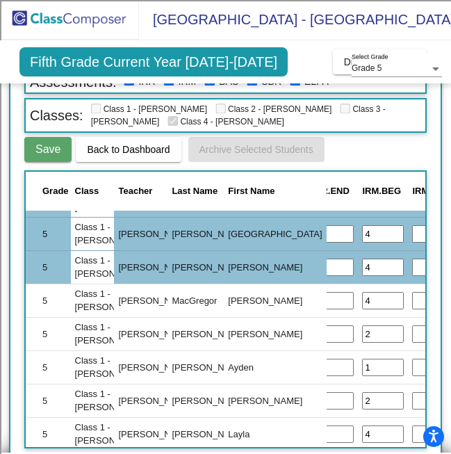
type input "R"
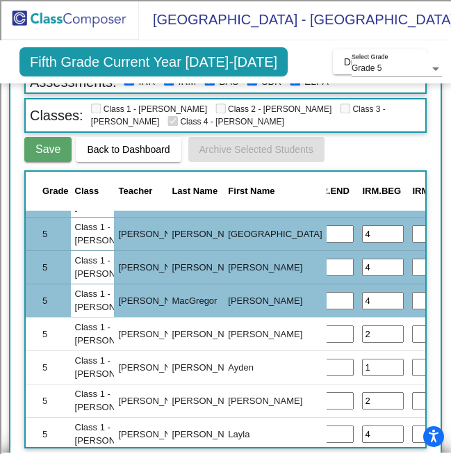
type input "R"
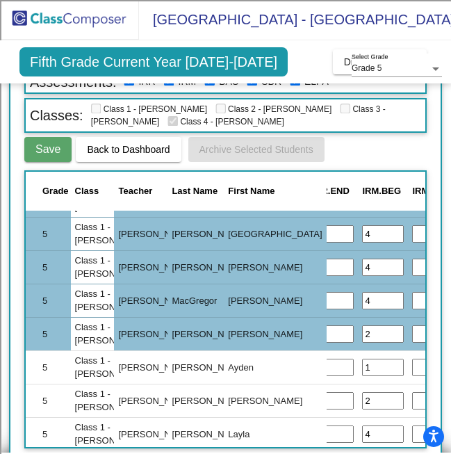
type input "R"
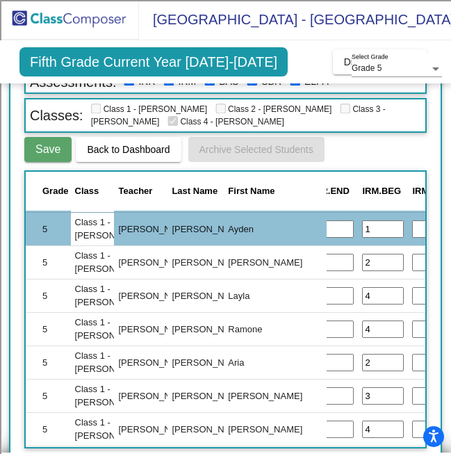
scroll to position [436, 595]
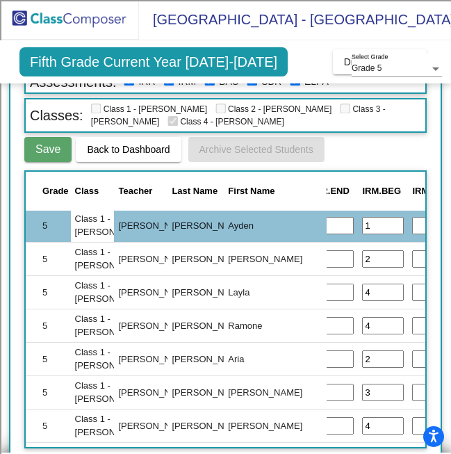
type input "V"
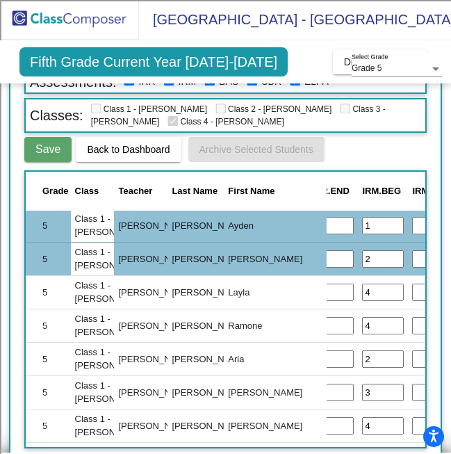
type input "U"
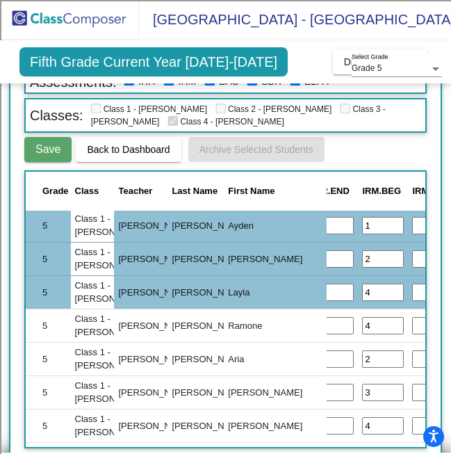
type input "W"
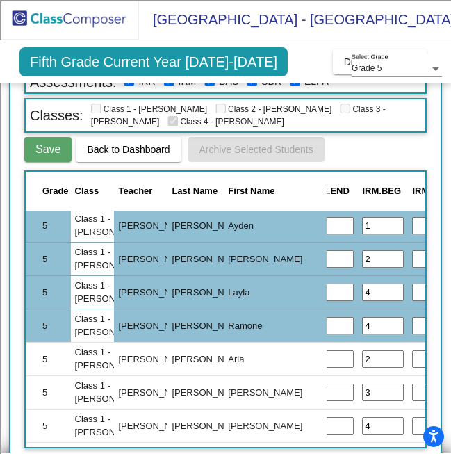
type input "M"
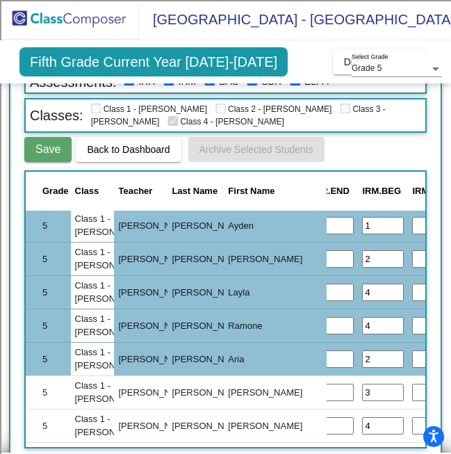
type input "Q"
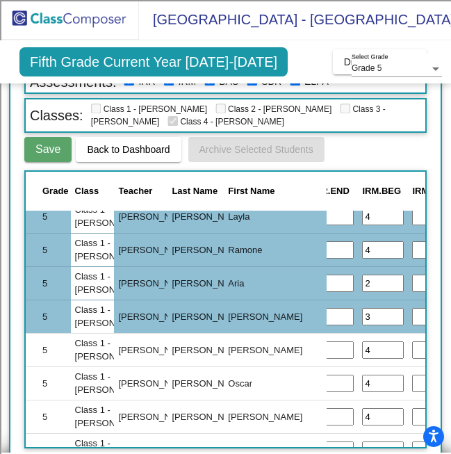
scroll to position [528, 595]
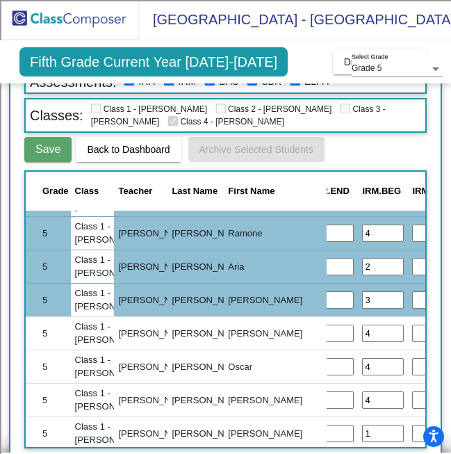
type input "U"
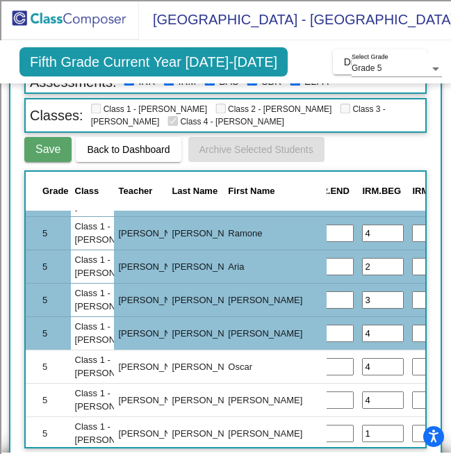
type input "P"
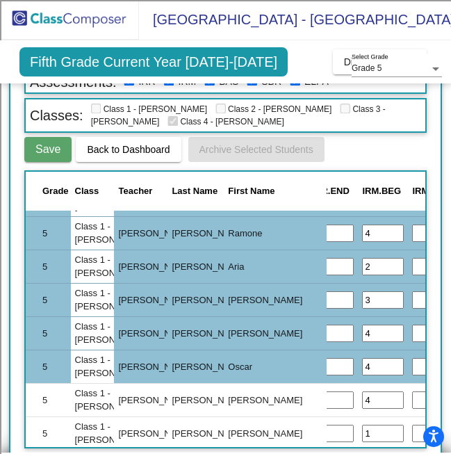
type input "X"
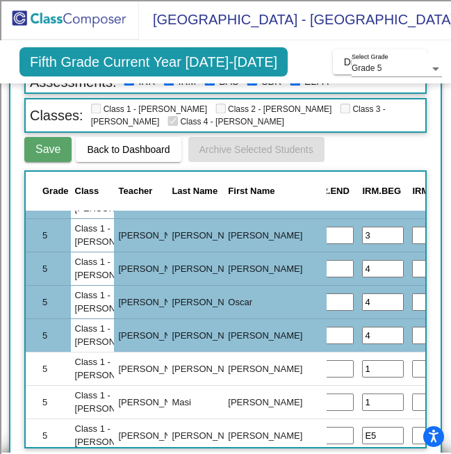
scroll to position [602, 595]
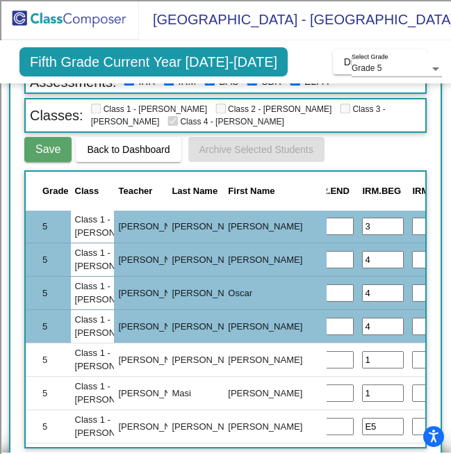
type input "E"
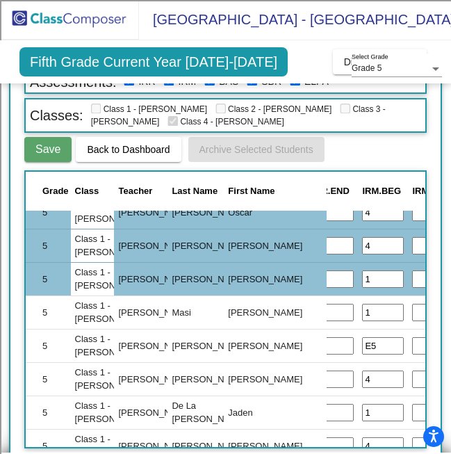
scroll to position [697, 595]
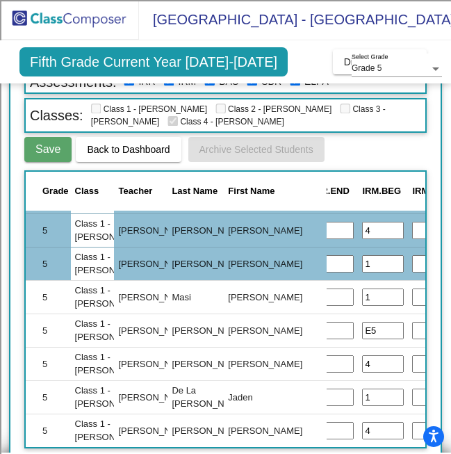
type input "M"
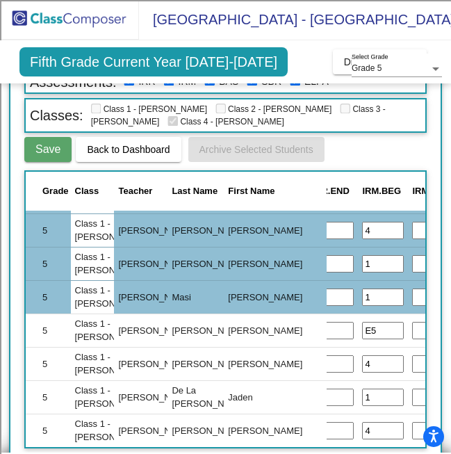
type input "Y"
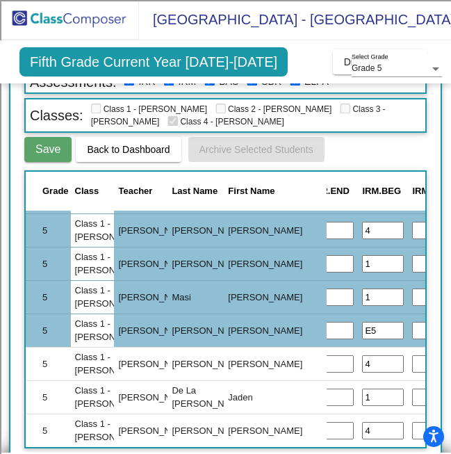
type input "U"
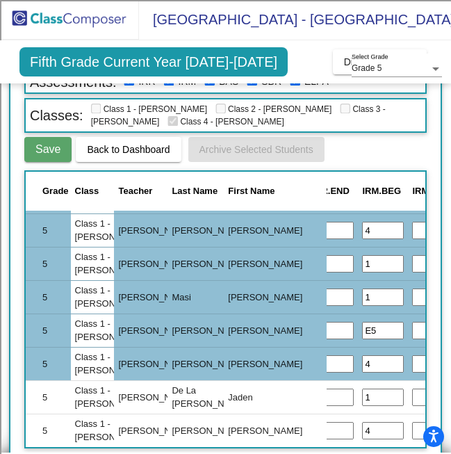
click at [35, 151] on span "Save" at bounding box center [47, 149] width 25 height 12
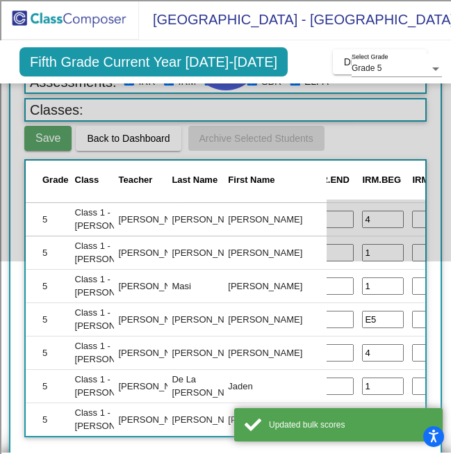
click at [53, 149] on div at bounding box center [225, 55] width 451 height 412
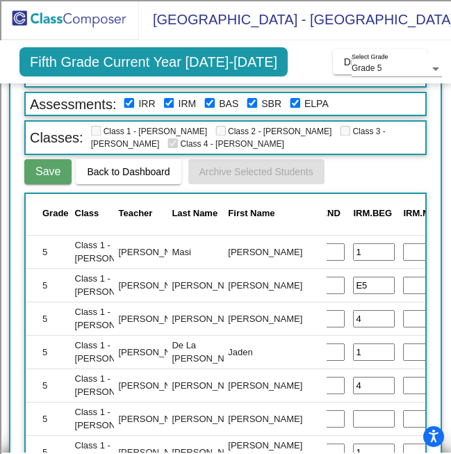
scroll to position [768, 606]
type input "M"
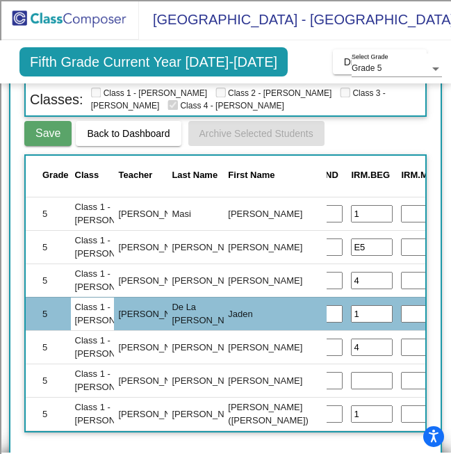
scroll to position [770, 606]
type input "Y"
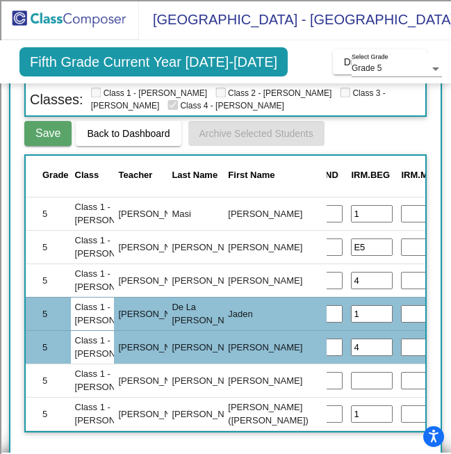
type input "M"
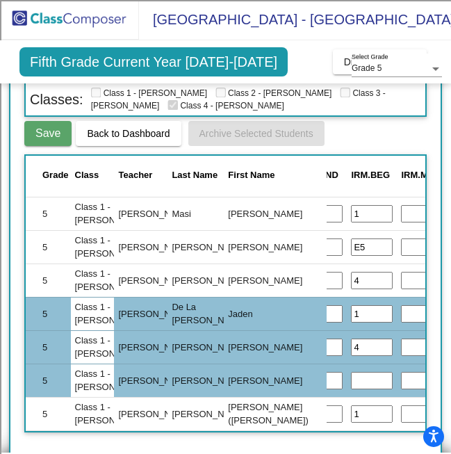
type input "M"
click at [54, 136] on span "Save" at bounding box center [47, 133] width 25 height 12
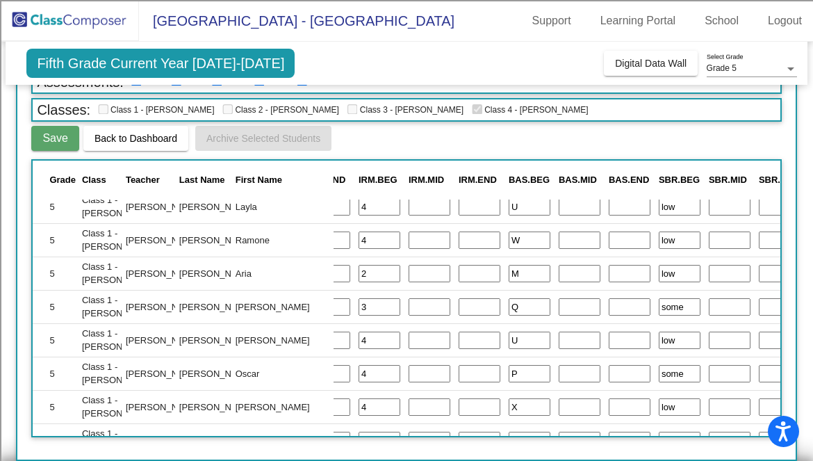
scroll to position [0, 606]
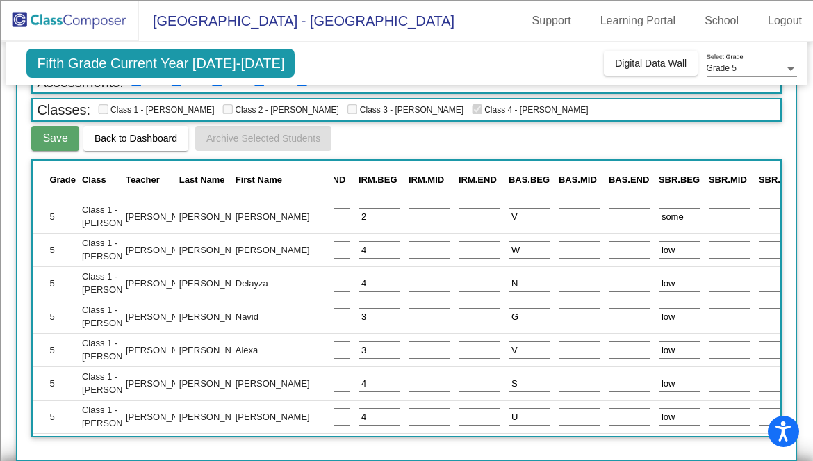
click at [40, 136] on button "Save" at bounding box center [54, 138] width 47 height 25
